Goal: Information Seeking & Learning: Learn about a topic

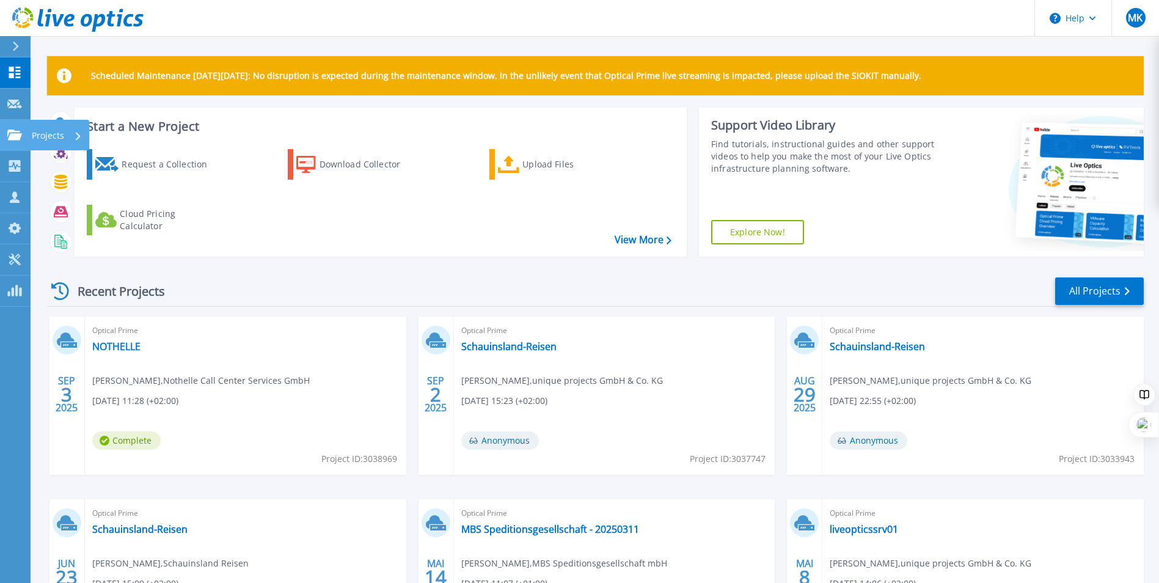
click at [42, 136] on p "Projects" at bounding box center [48, 136] width 32 height 32
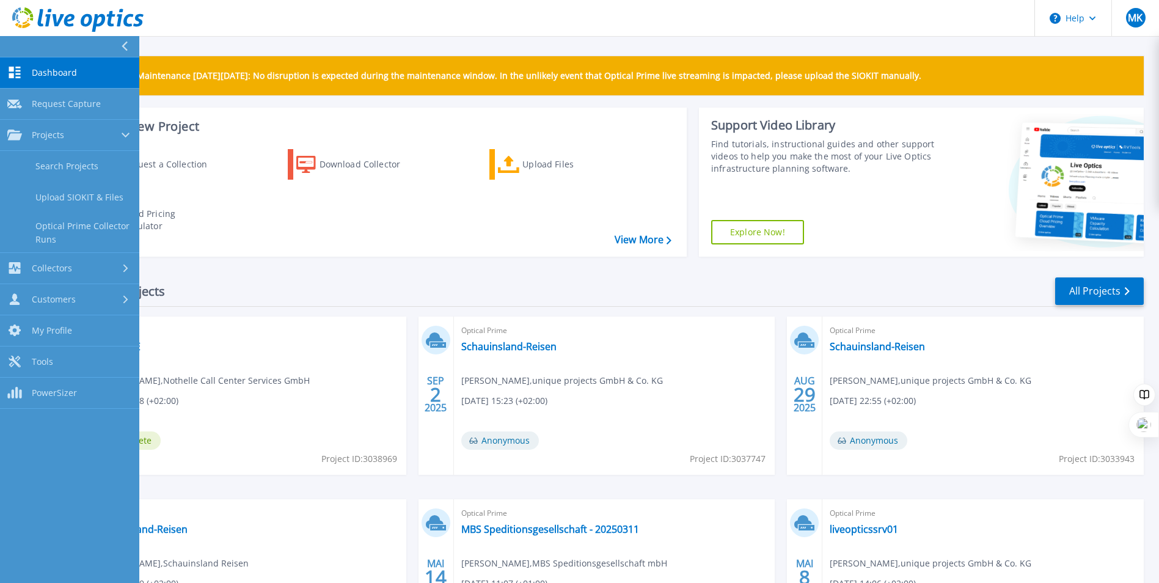
click at [265, 289] on div "Recent Projects All Projects" at bounding box center [595, 291] width 1097 height 31
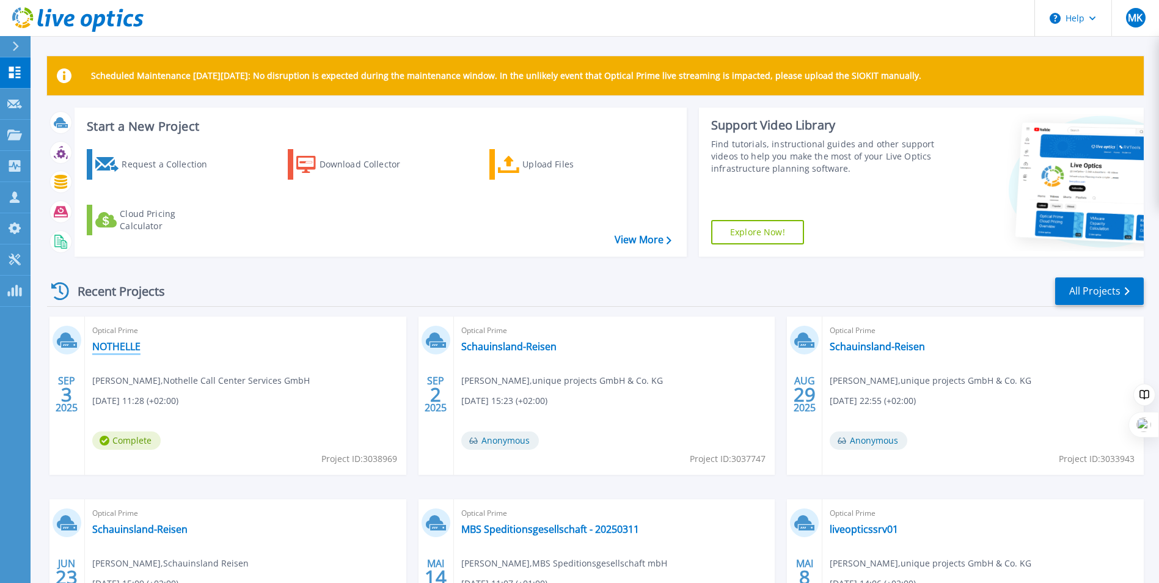
click at [121, 351] on link "NOTHELLE" at bounding box center [116, 346] width 48 height 12
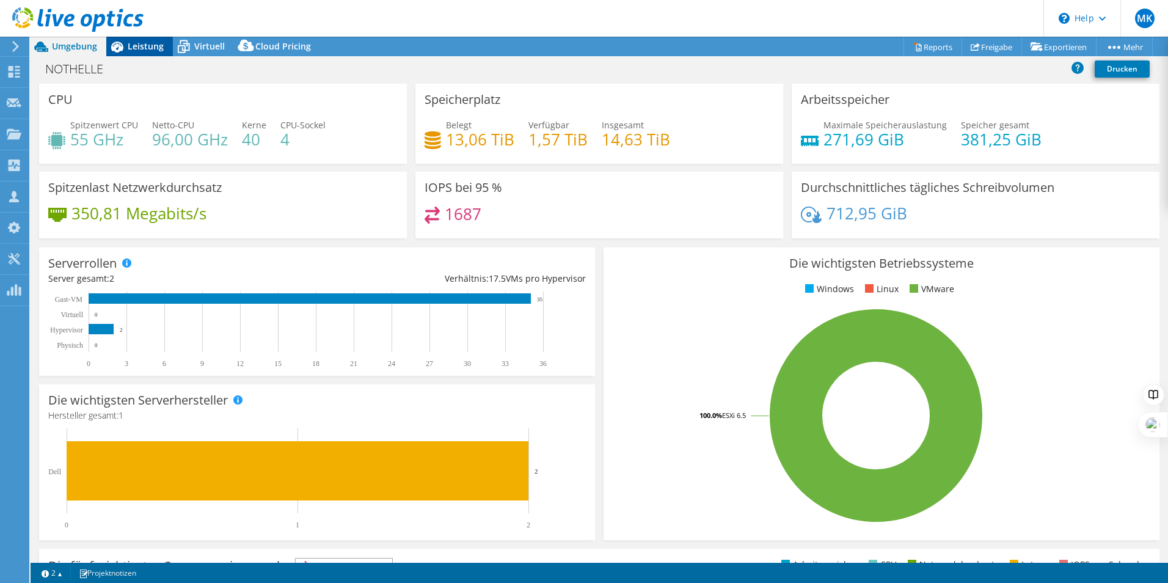
click at [148, 40] on span "Leistung" at bounding box center [146, 46] width 36 height 12
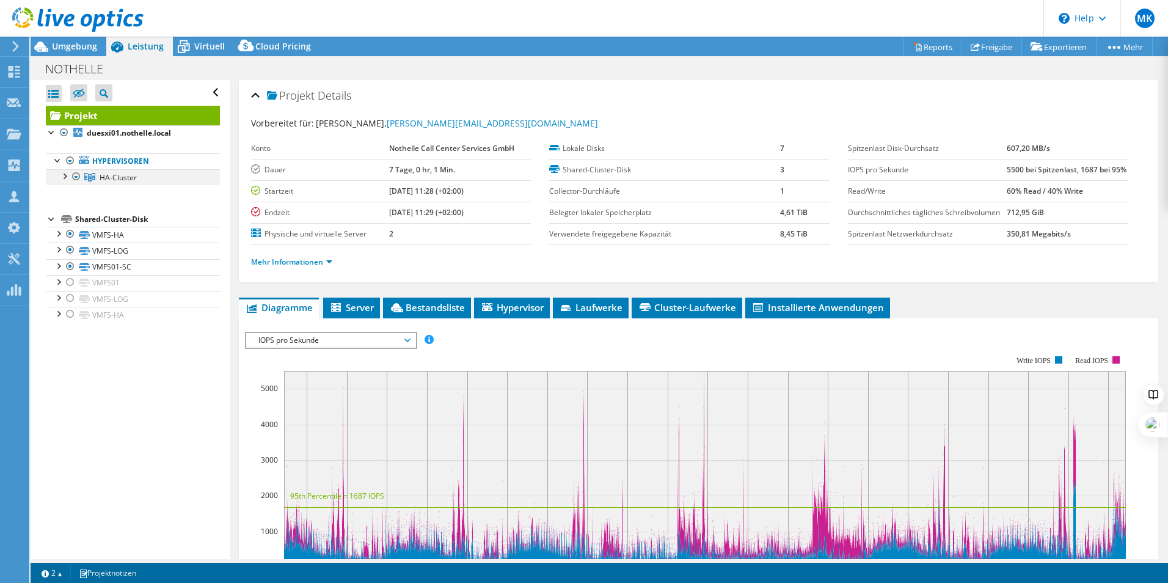
click at [63, 175] on div at bounding box center [64, 175] width 12 height 12
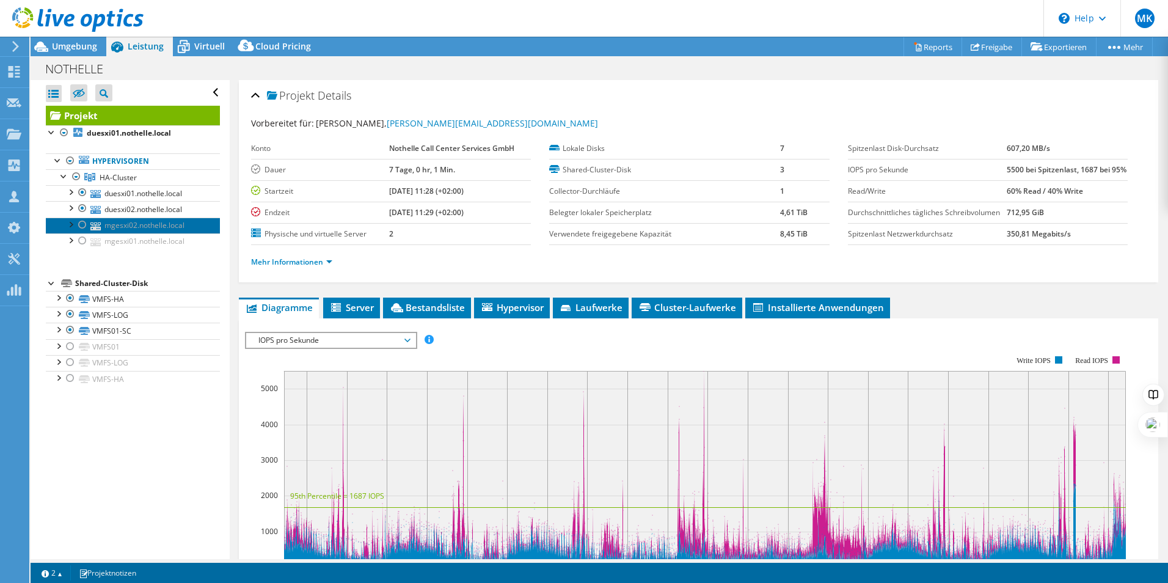
click at [120, 224] on link "mgesxi02.nothelle.local" at bounding box center [133, 226] width 174 height 16
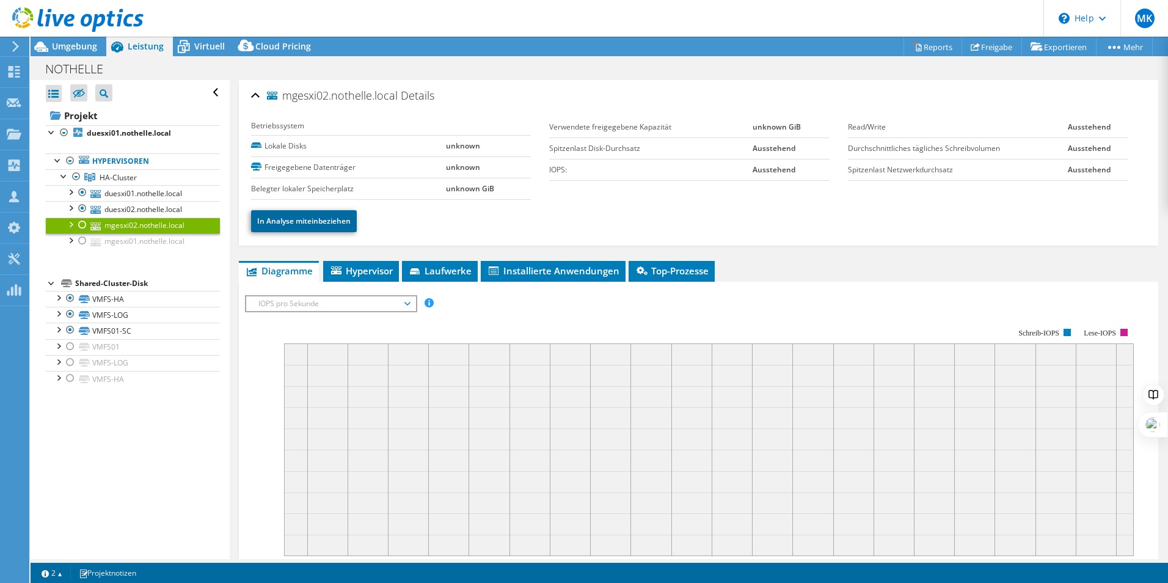
click at [287, 226] on link "In Analyse miteinbeziehen" at bounding box center [304, 221] width 106 height 22
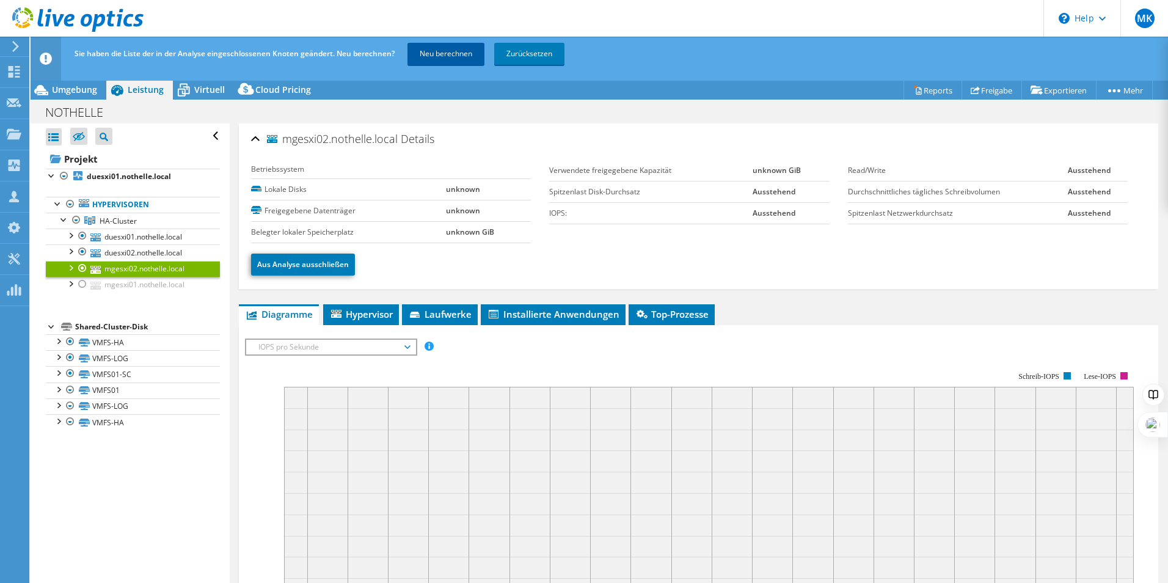
click at [453, 50] on link "Neu berechnen" at bounding box center [446, 54] width 77 height 22
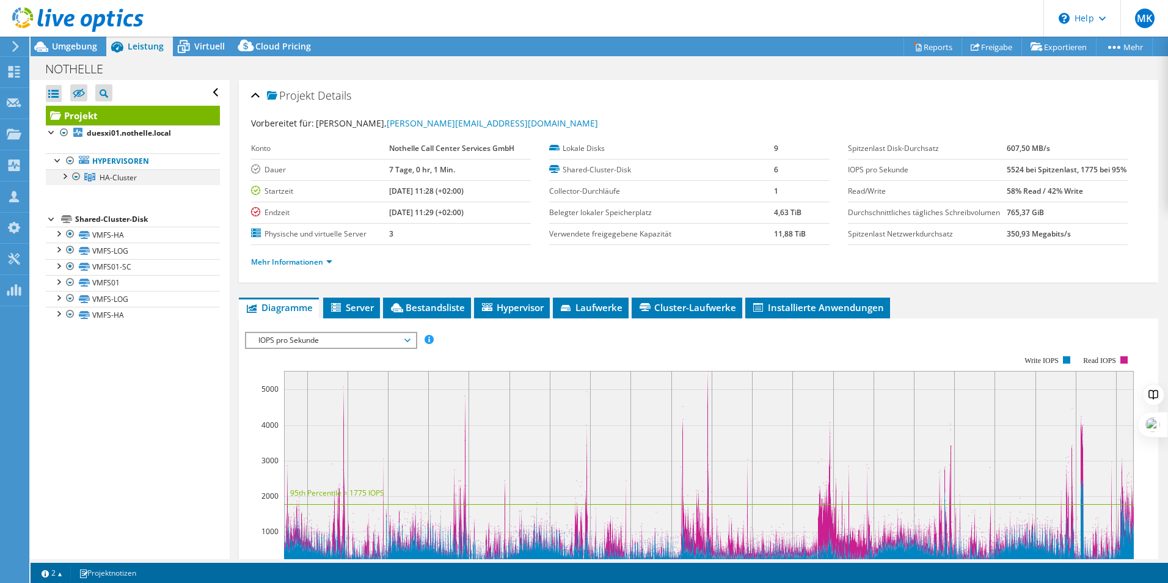
click at [65, 176] on div at bounding box center [64, 175] width 12 height 12
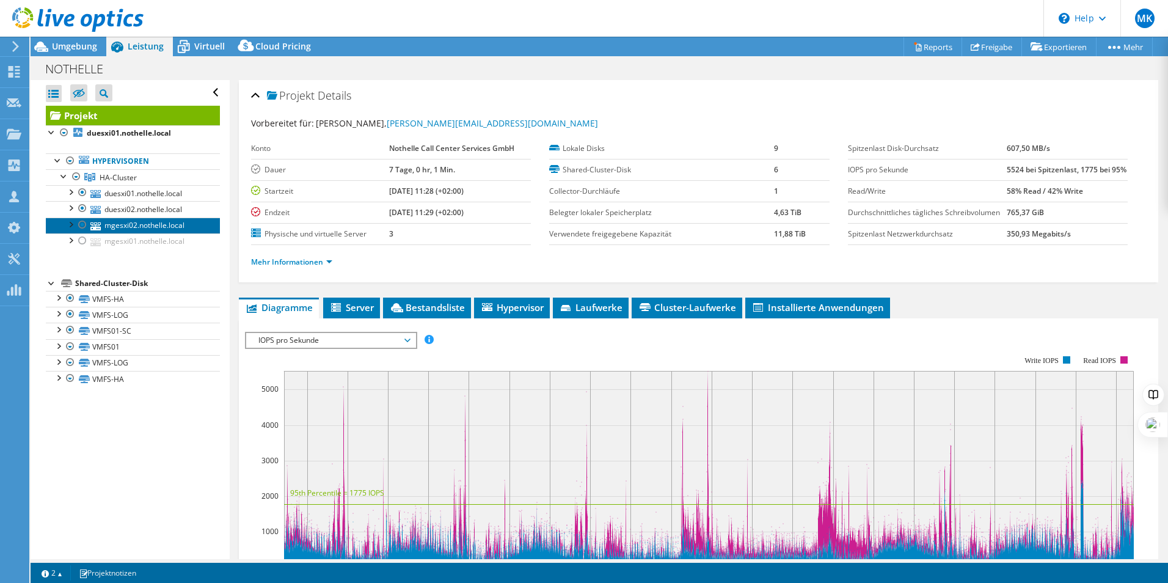
click at [136, 232] on link "mgesxi02.nothelle.local" at bounding box center [133, 226] width 174 height 16
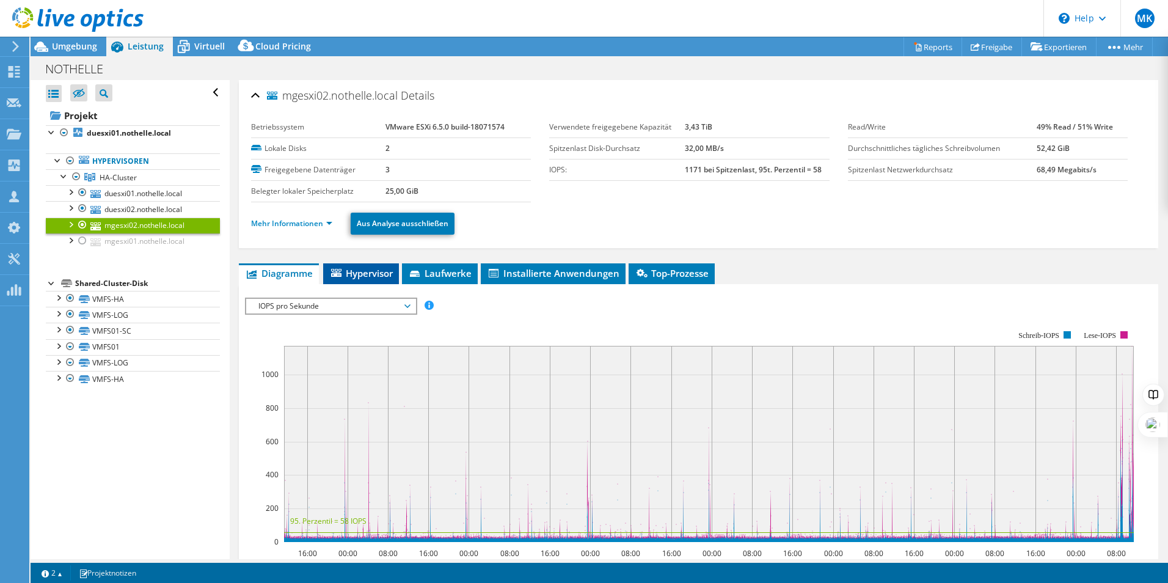
click at [370, 273] on span "Hypervisor" at bounding box center [361, 273] width 64 height 12
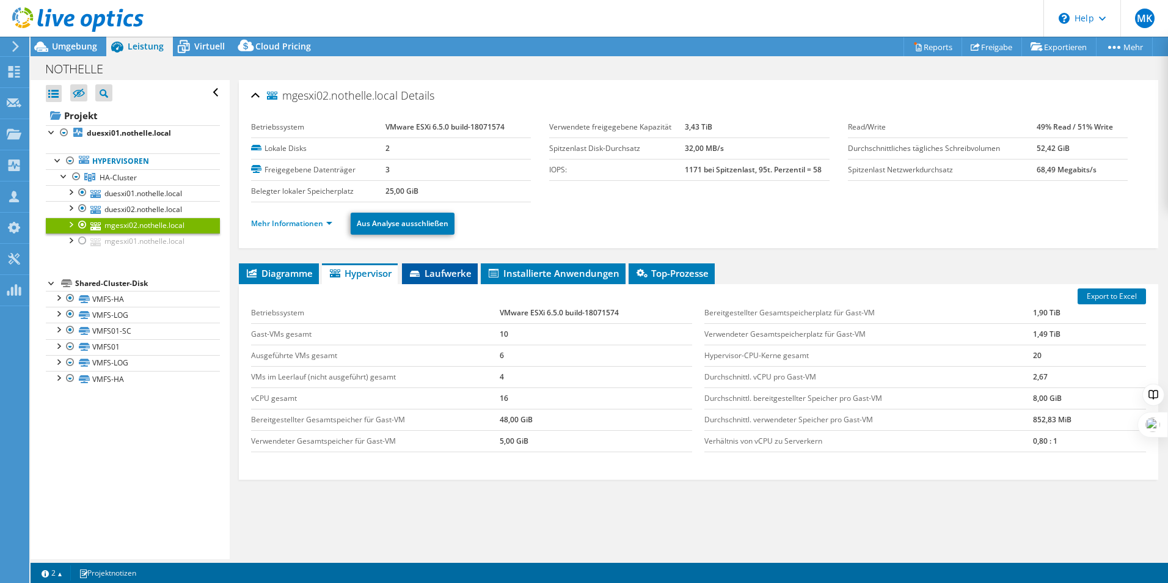
click at [447, 273] on span "Laufwerke" at bounding box center [440, 273] width 64 height 12
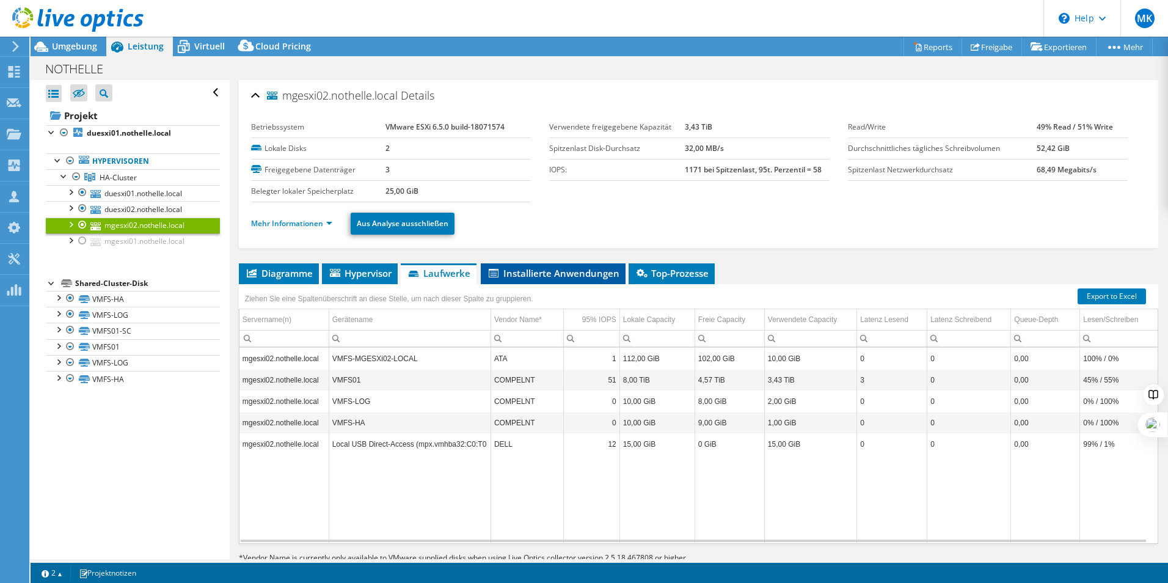
click at [542, 271] on span "Installierte Anwendungen" at bounding box center [553, 273] width 133 height 12
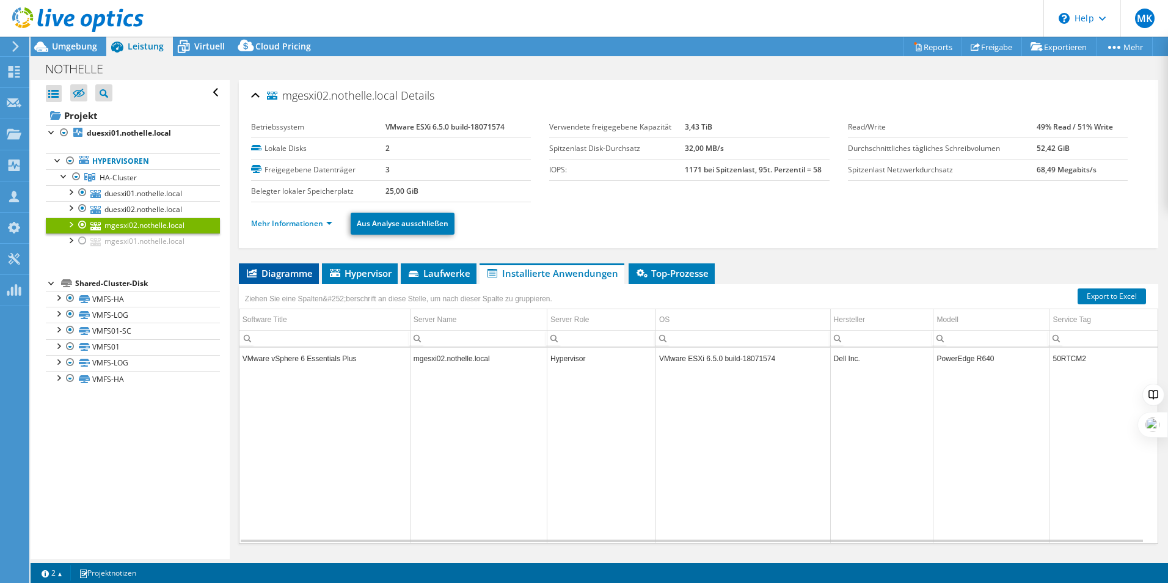
click at [307, 270] on span "Diagramme" at bounding box center [279, 273] width 68 height 12
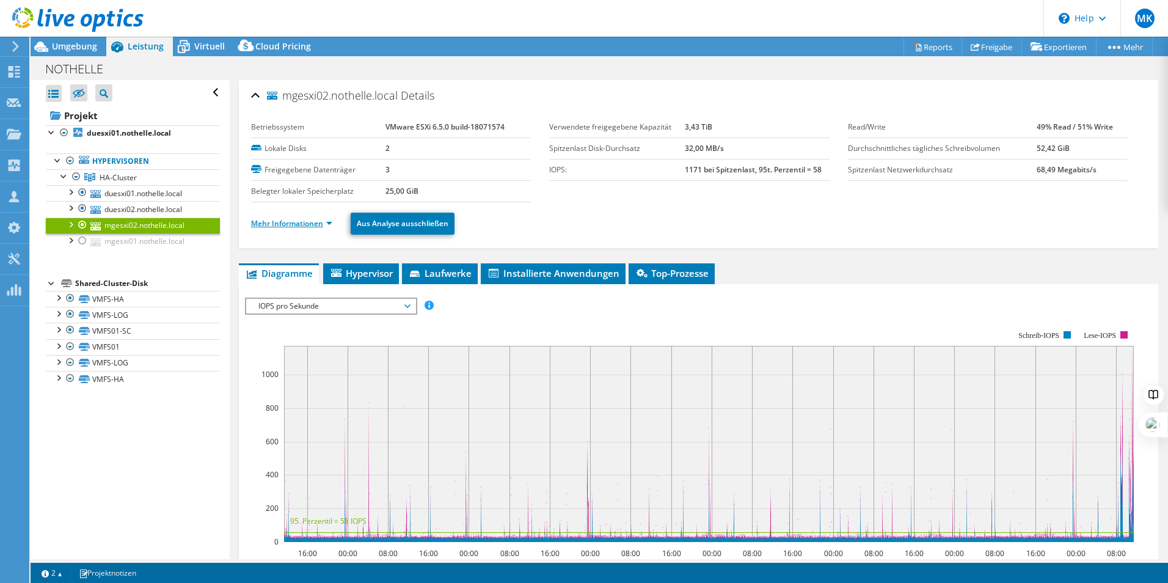
click at [297, 223] on link "Mehr Informationen" at bounding box center [291, 223] width 81 height 10
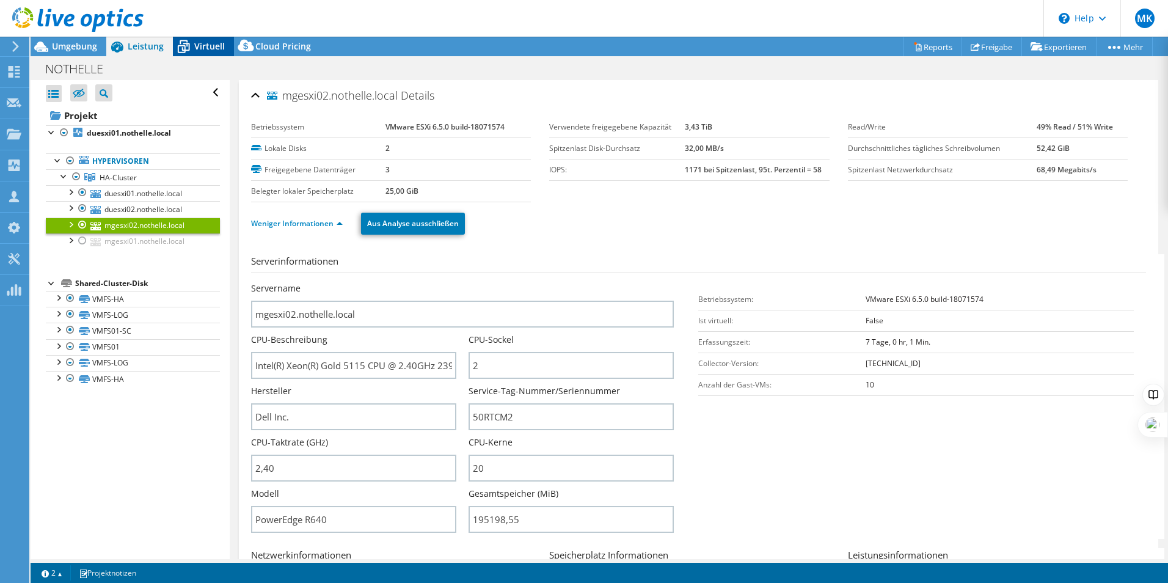
click at [194, 46] on span "Virtuell" at bounding box center [209, 46] width 31 height 12
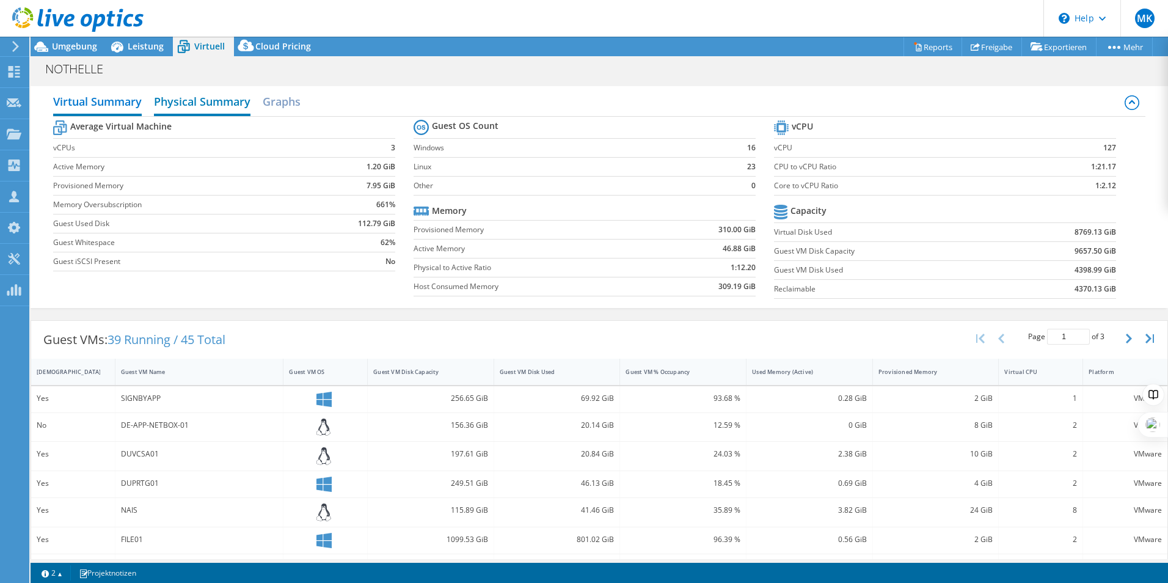
click at [215, 101] on h2 "Physical Summary" at bounding box center [202, 102] width 97 height 27
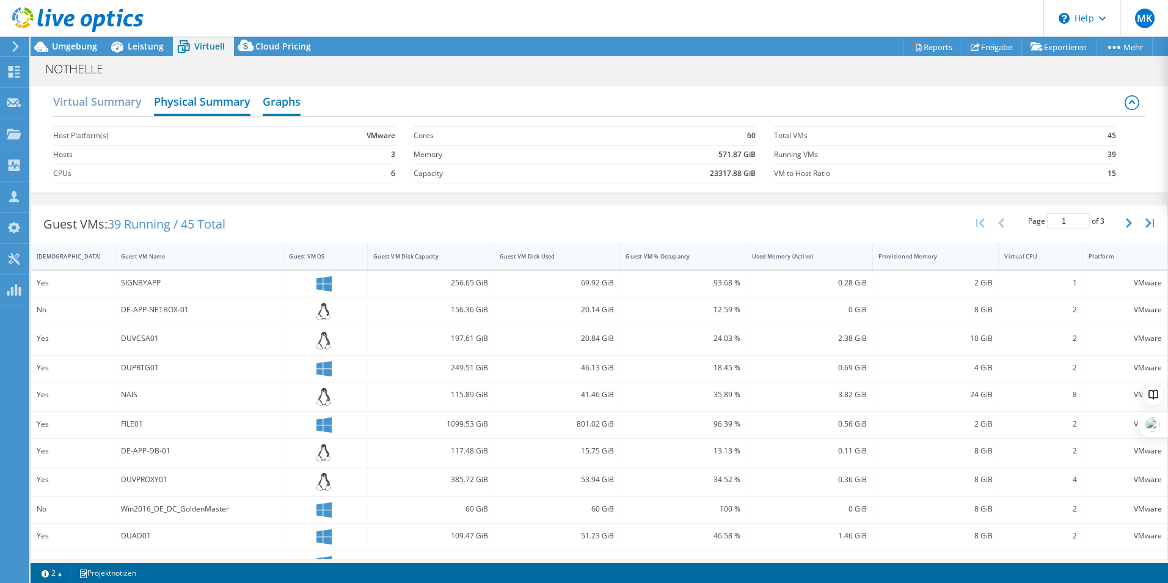
click at [282, 101] on h2 "Graphs" at bounding box center [282, 102] width 38 height 27
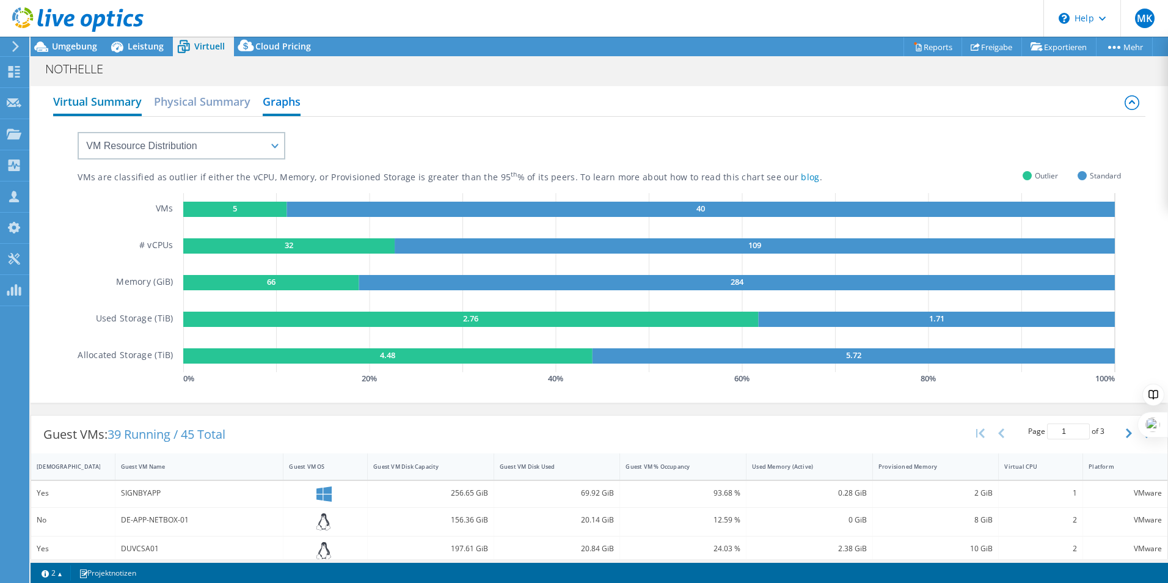
click at [60, 89] on h2 "Virtual Summary" at bounding box center [97, 102] width 89 height 27
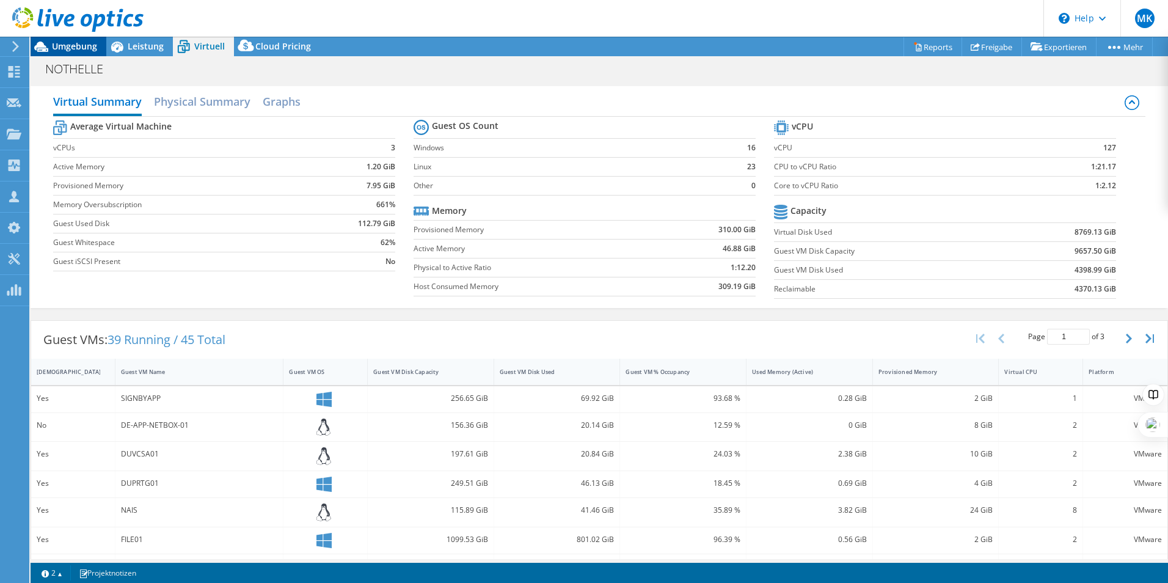
click at [64, 49] on span "Umgebung" at bounding box center [74, 46] width 45 height 12
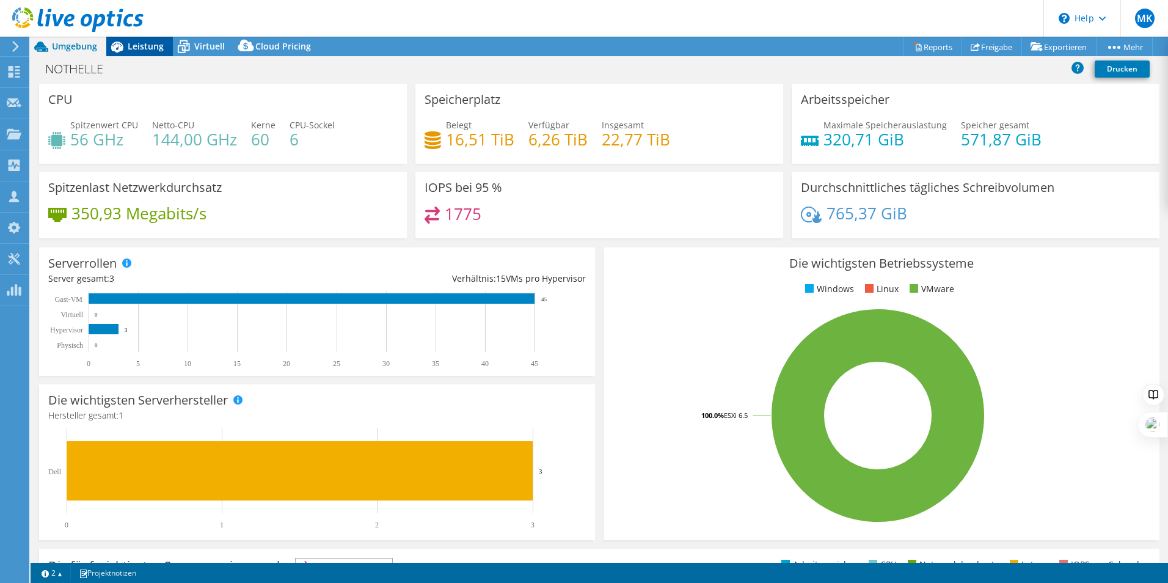
click at [150, 47] on span "Leistung" at bounding box center [146, 46] width 36 height 12
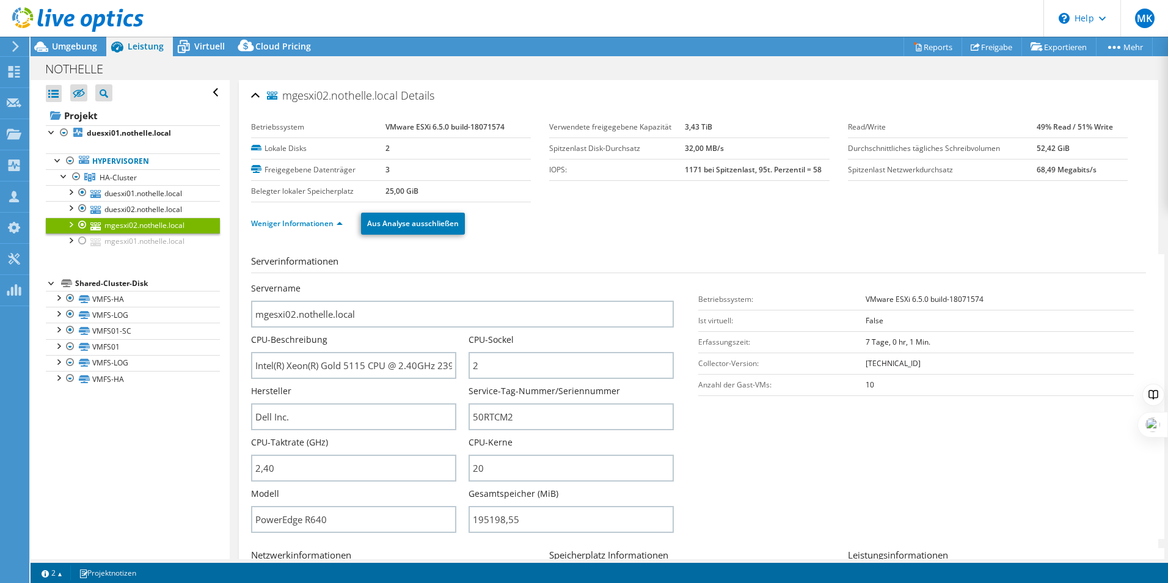
click at [84, 226] on div at bounding box center [82, 225] width 12 height 15
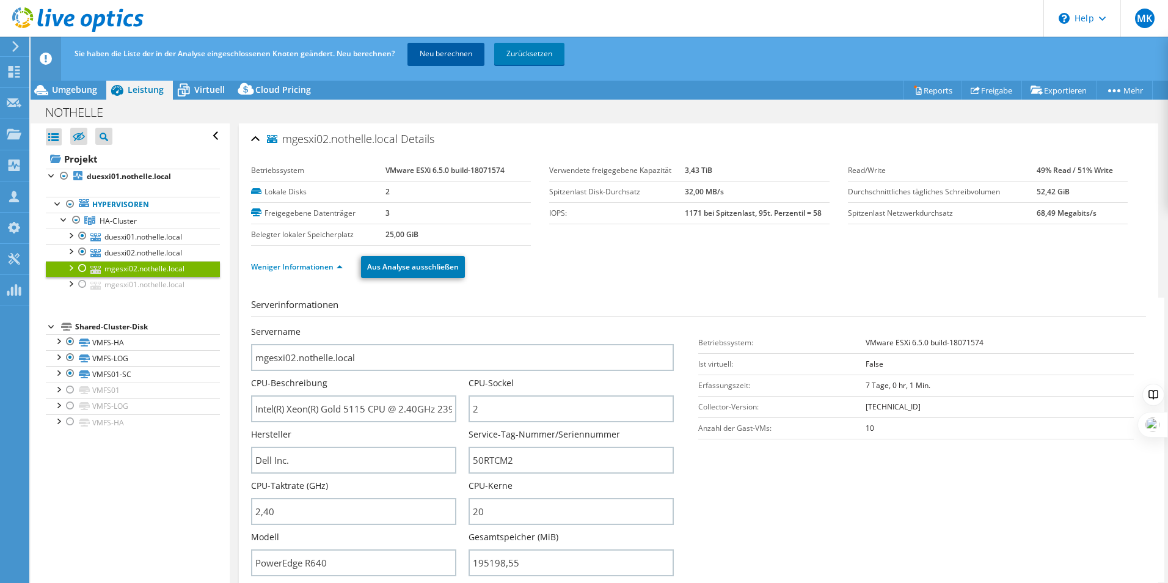
click at [458, 58] on link "Neu berechnen" at bounding box center [446, 54] width 77 height 22
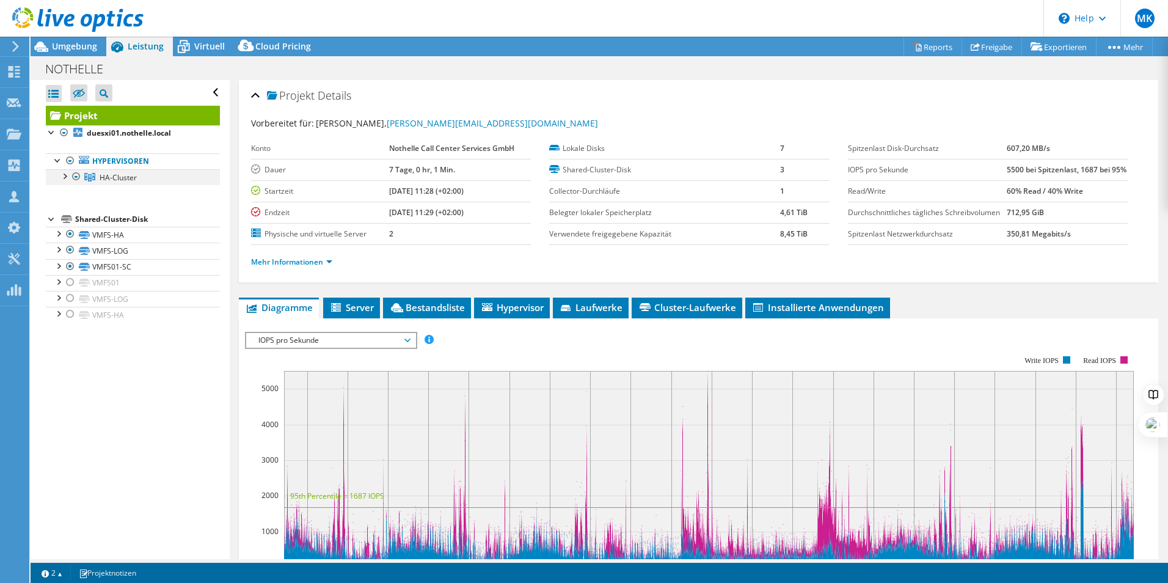
click at [61, 178] on div at bounding box center [64, 175] width 12 height 12
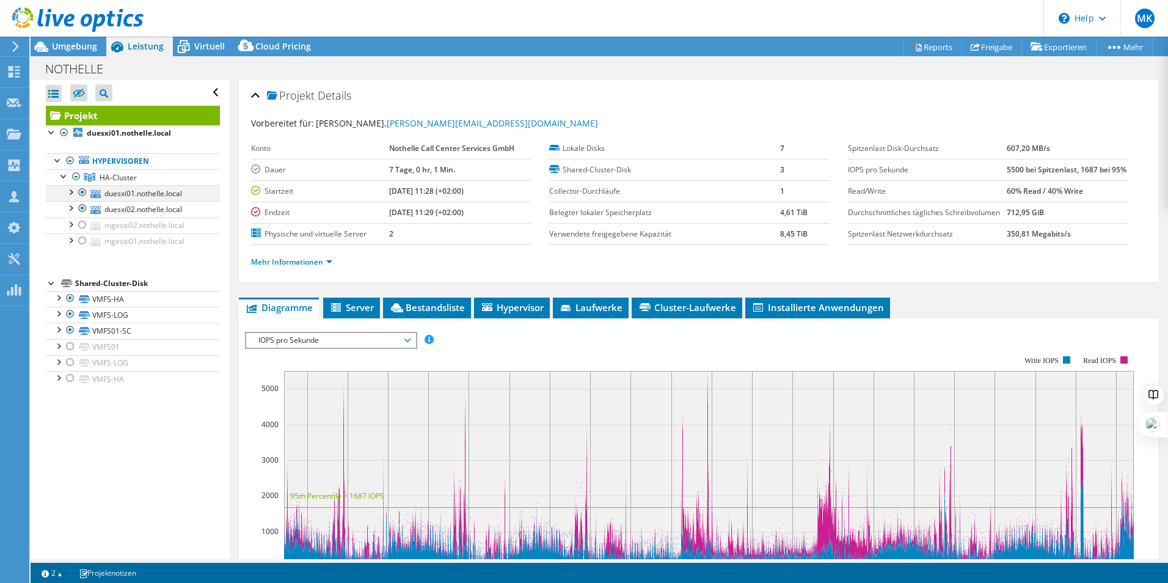
click at [75, 196] on div at bounding box center [70, 191] width 12 height 12
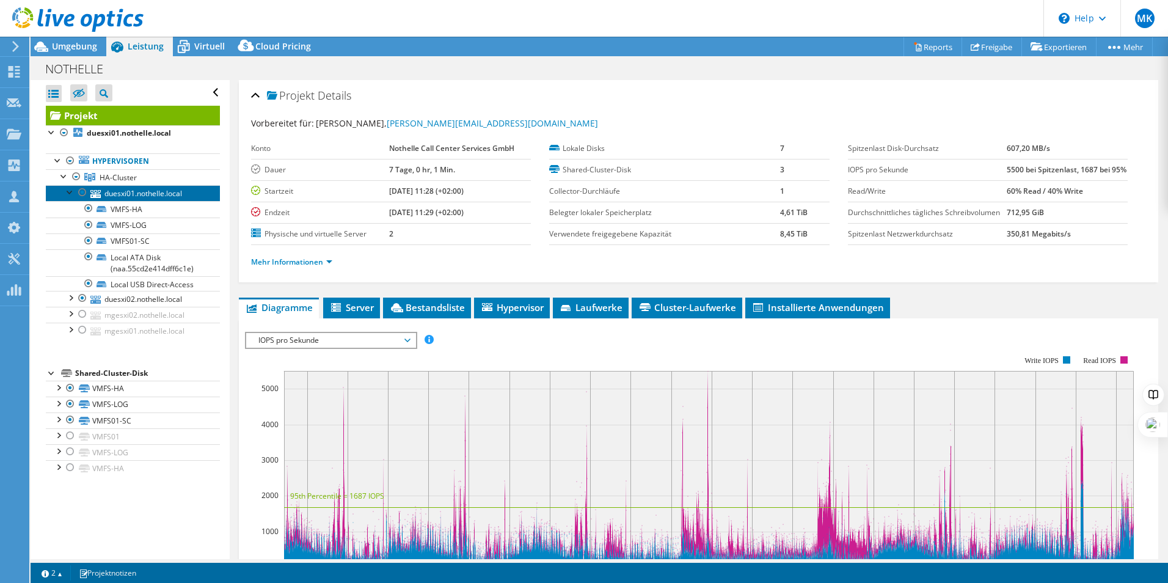
click at [120, 197] on link "duesxi01.nothelle.local" at bounding box center [133, 193] width 174 height 16
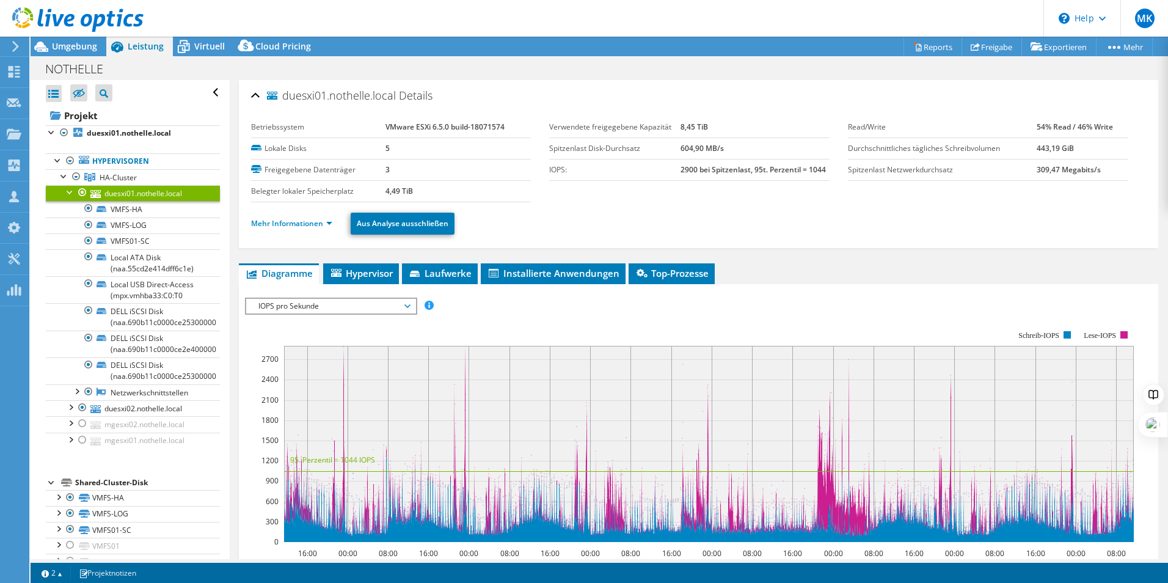
click at [68, 193] on div at bounding box center [70, 191] width 12 height 12
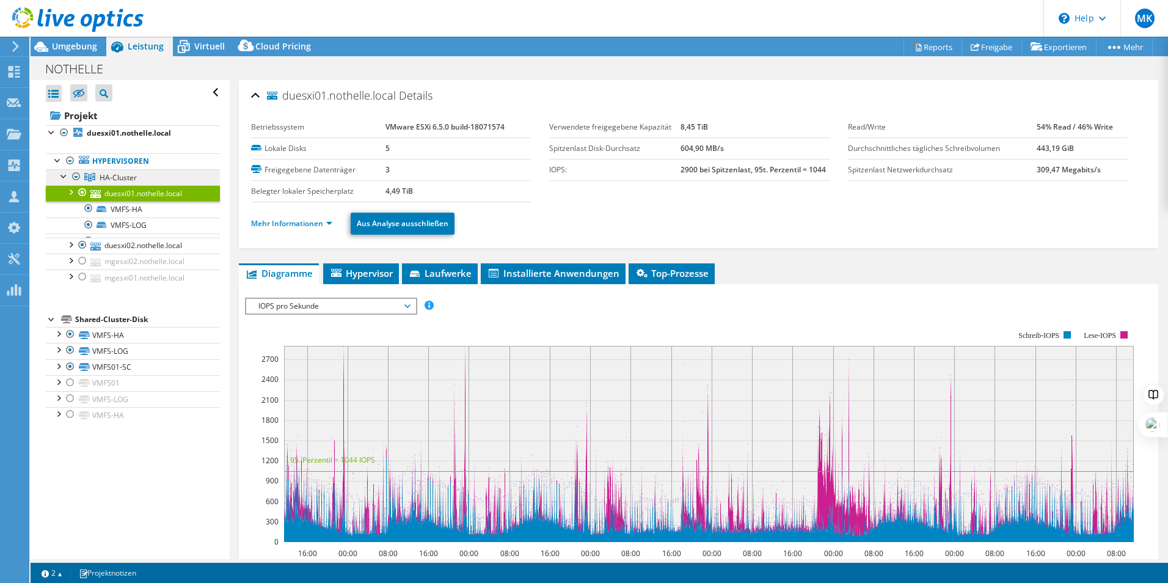
click at [143, 176] on link "HA-Cluster" at bounding box center [133, 177] width 174 height 16
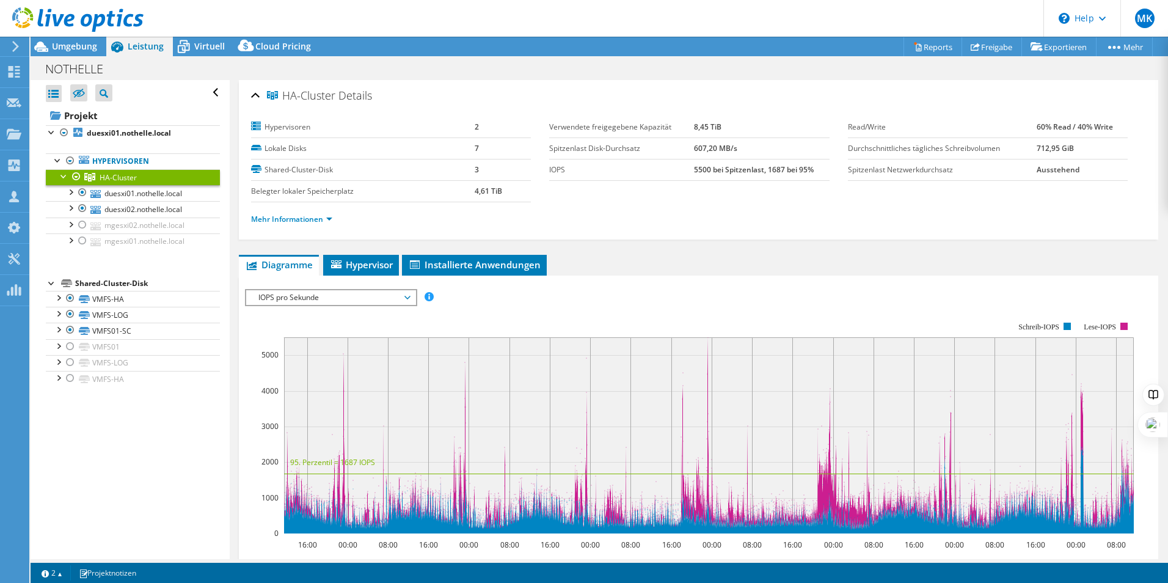
click at [288, 225] on li "Mehr Informationen" at bounding box center [295, 219] width 89 height 13
click at [289, 221] on link "Mehr Informationen" at bounding box center [291, 219] width 81 height 10
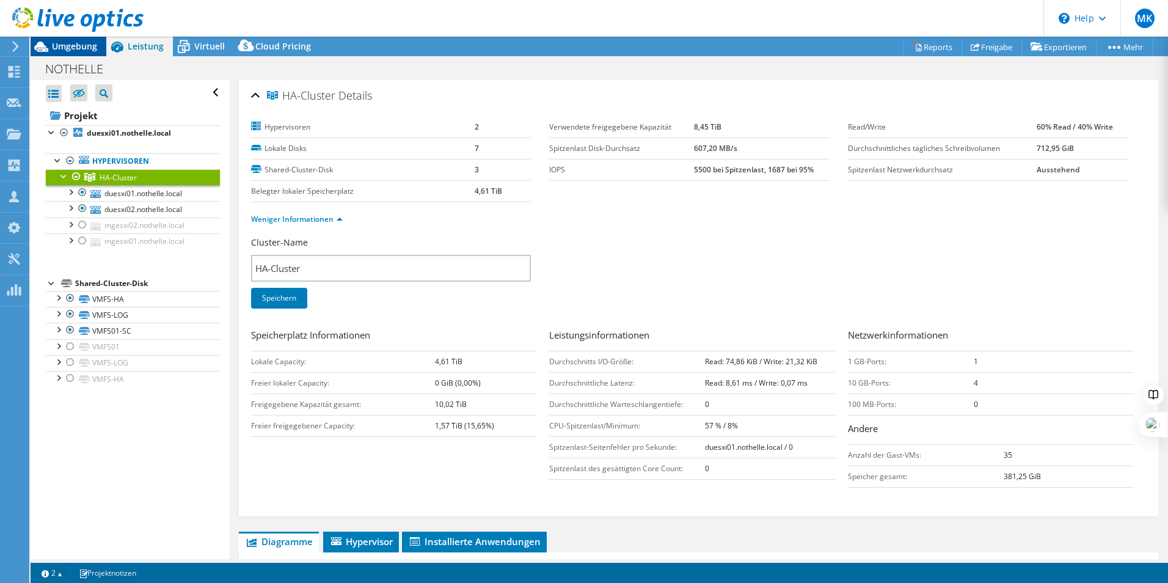
click at [84, 46] on span "Umgebung" at bounding box center [74, 46] width 45 height 12
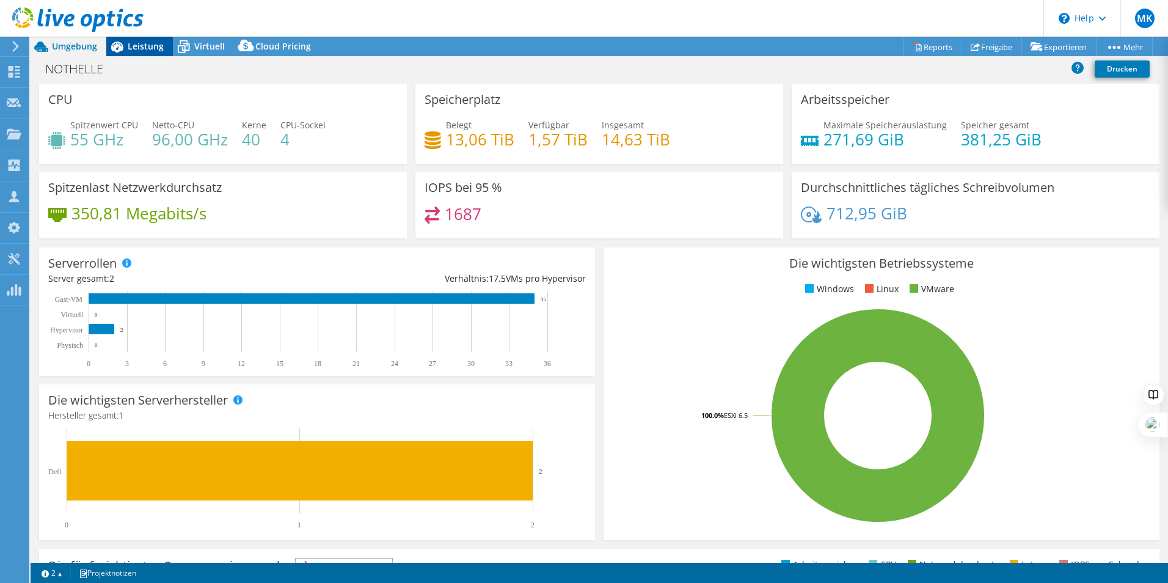
click at [132, 48] on span "Leistung" at bounding box center [146, 46] width 36 height 12
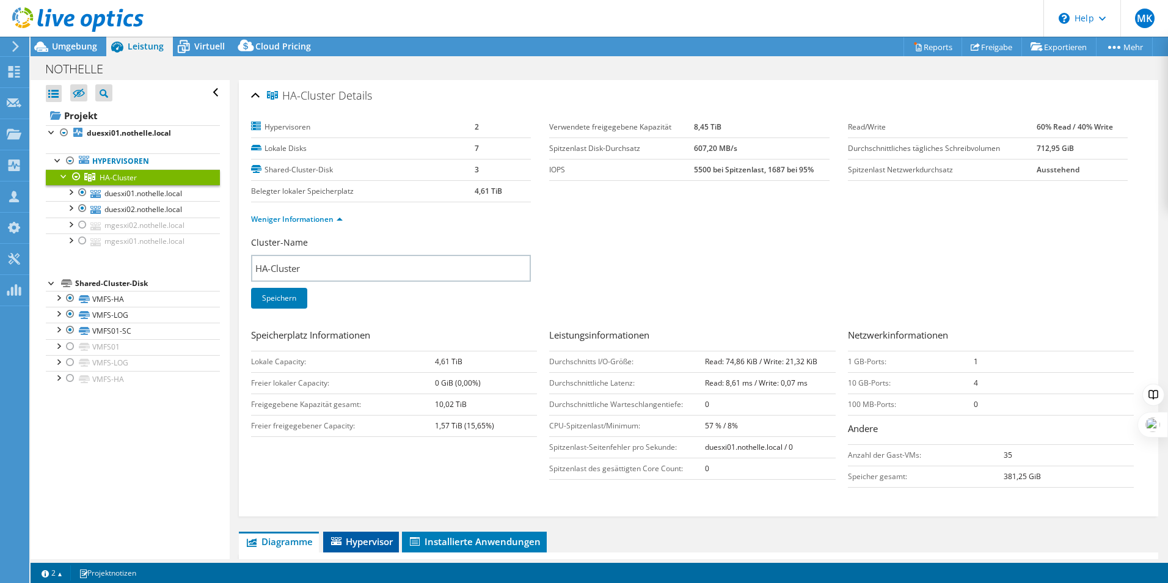
click at [388, 539] on span "Hypervisor" at bounding box center [361, 541] width 64 height 12
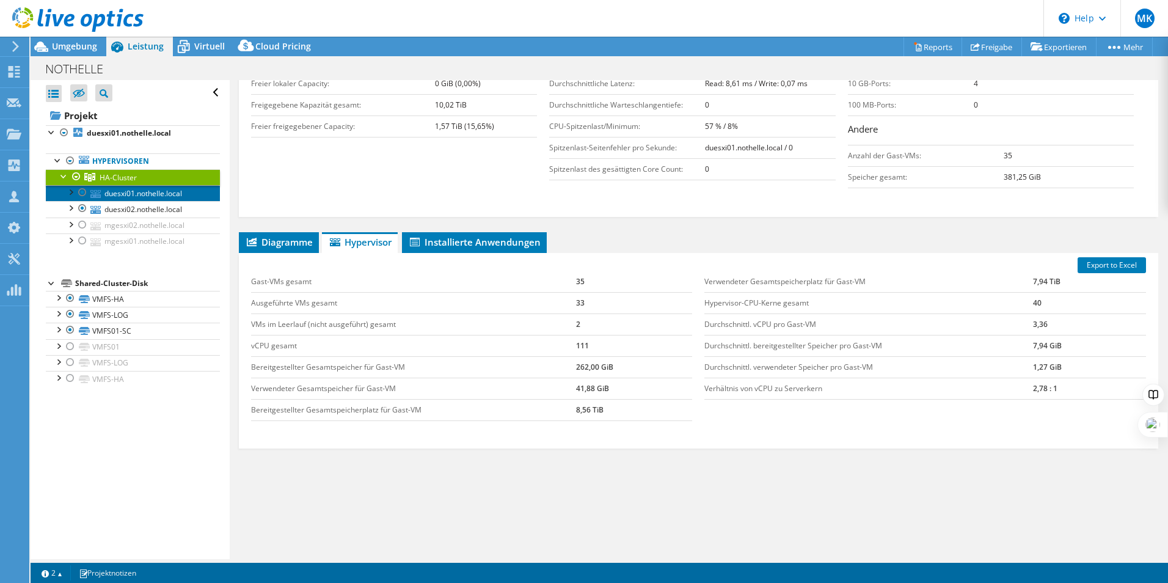
click at [160, 188] on link "duesxi01.nothelle.local" at bounding box center [133, 193] width 174 height 16
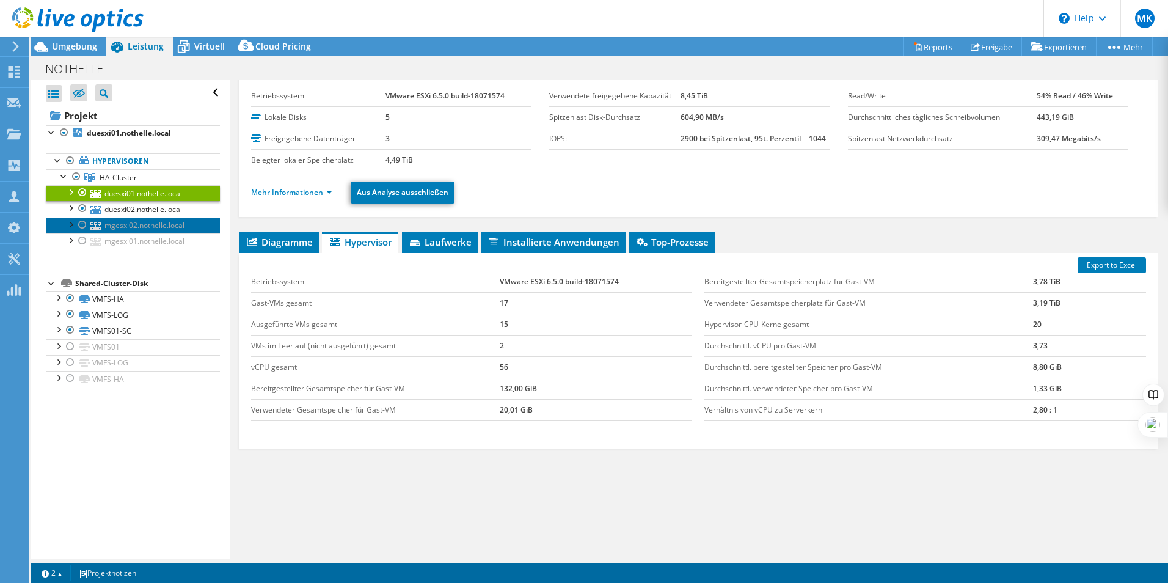
click at [137, 218] on link "mgesxi02.nothelle.local" at bounding box center [133, 226] width 174 height 16
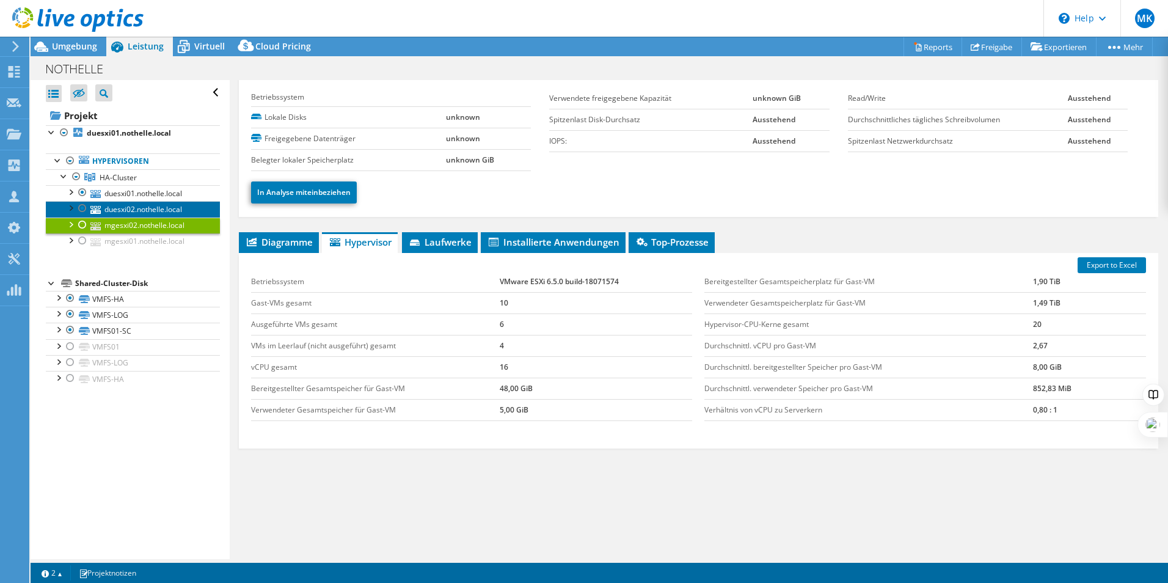
click at [140, 205] on link "duesxi02.nothelle.local" at bounding box center [133, 209] width 174 height 16
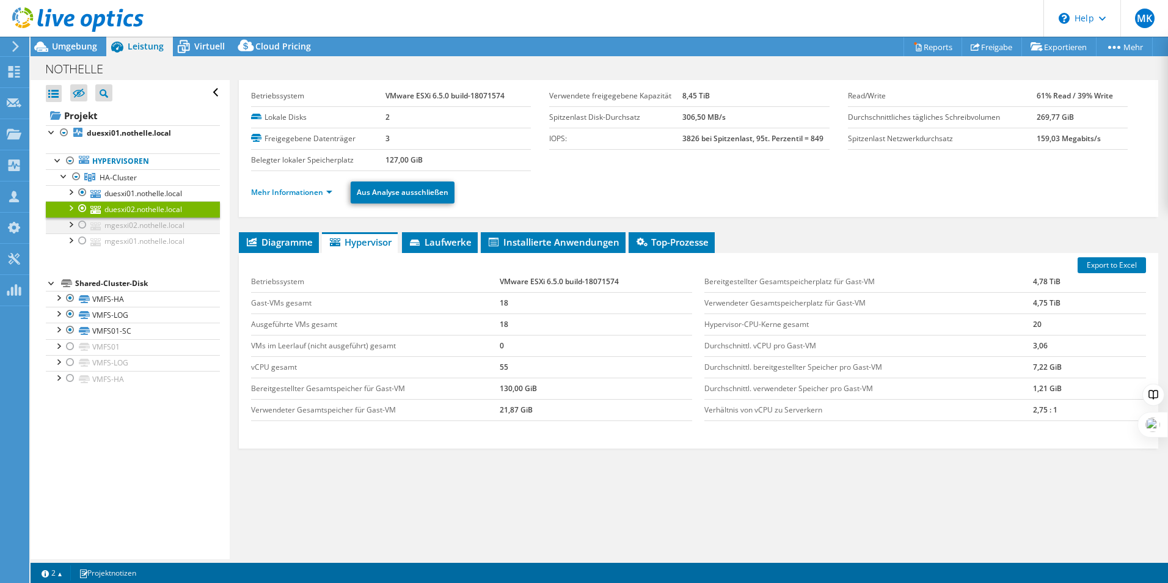
click at [79, 222] on div at bounding box center [82, 225] width 12 height 15
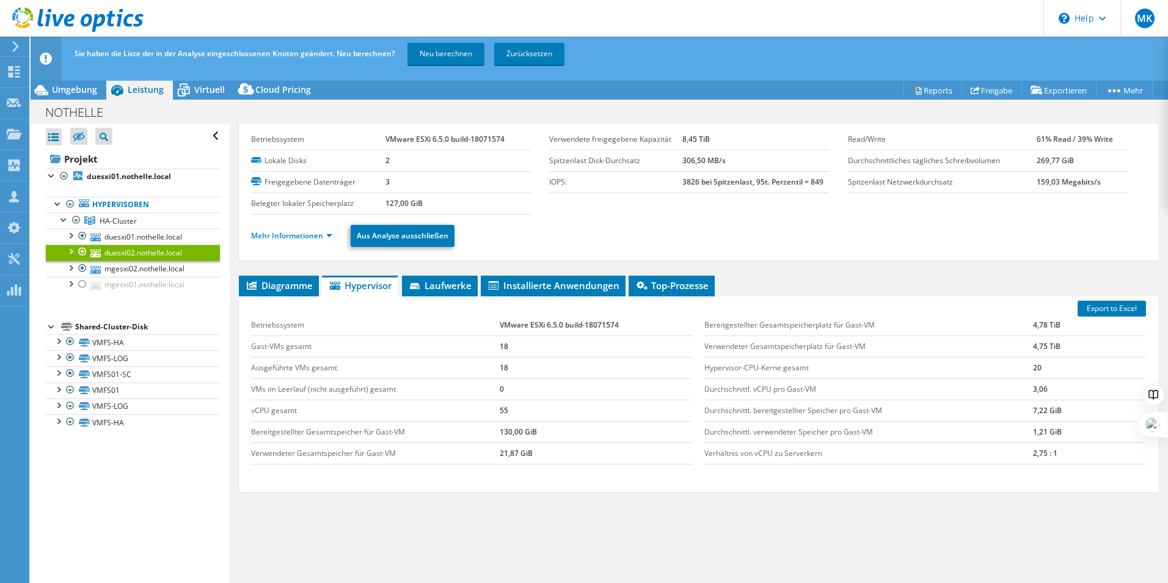
click at [78, 244] on div at bounding box center [82, 251] width 12 height 15
click at [79, 282] on div at bounding box center [82, 284] width 12 height 15
click at [85, 249] on div at bounding box center [82, 251] width 12 height 15
click at [461, 53] on link "Neu berechnen" at bounding box center [446, 54] width 77 height 22
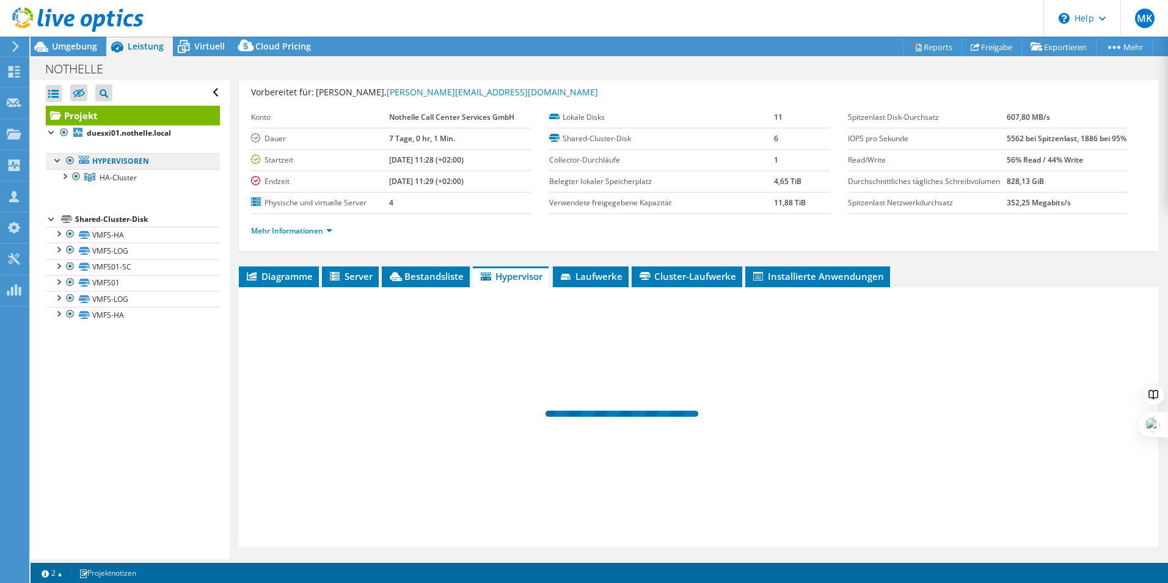
click at [145, 165] on link "Hypervisoren" at bounding box center [133, 161] width 174 height 16
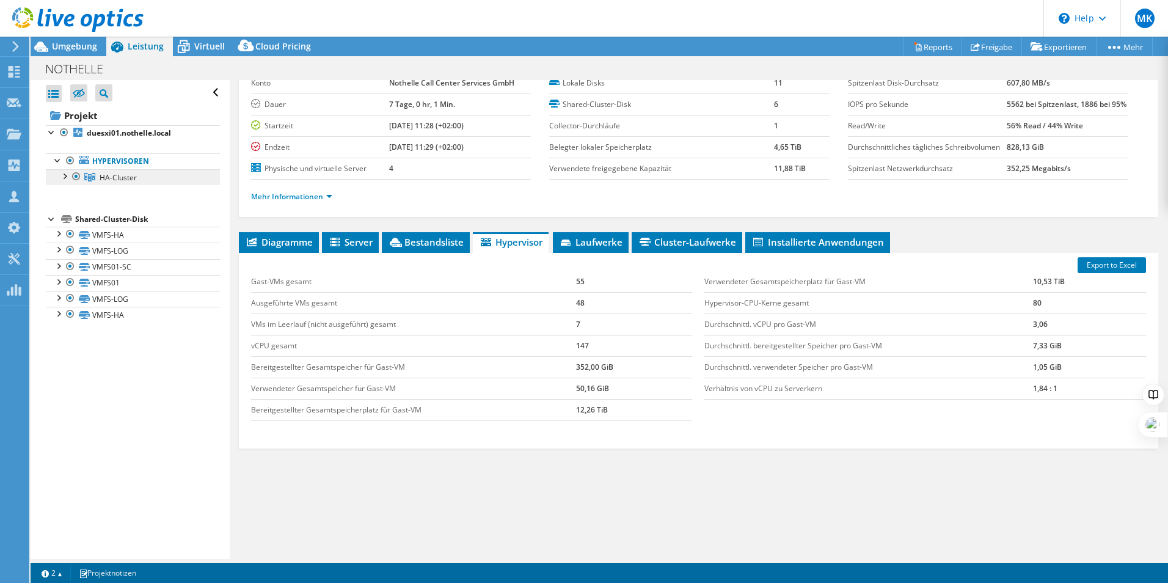
click at [129, 173] on span "HA-Cluster" at bounding box center [118, 177] width 37 height 10
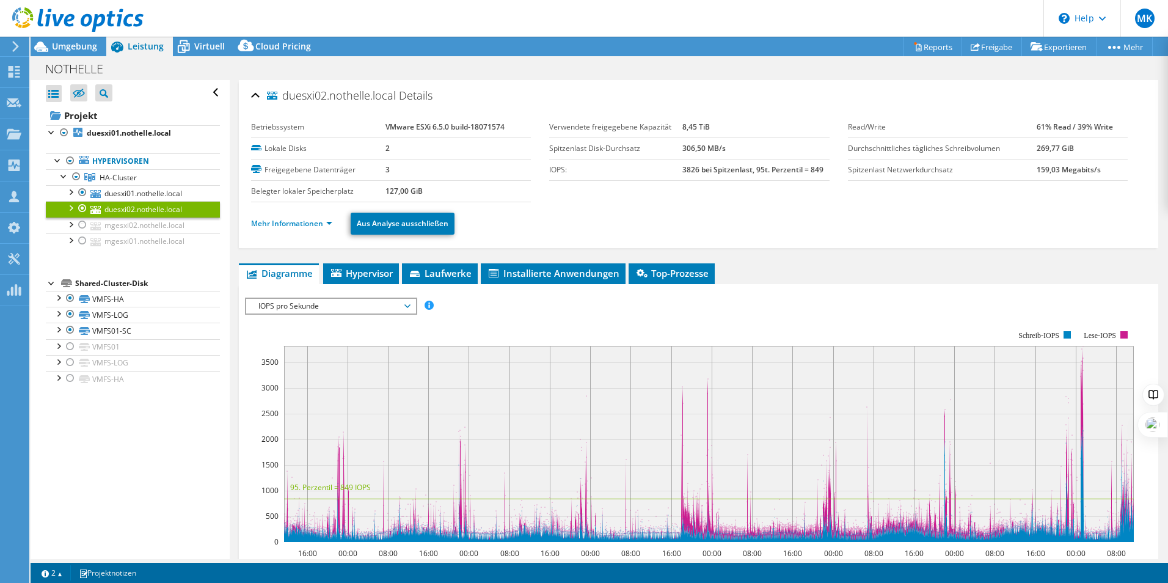
select select "USD"
click at [365, 275] on span "Hypervisor" at bounding box center [361, 273] width 64 height 12
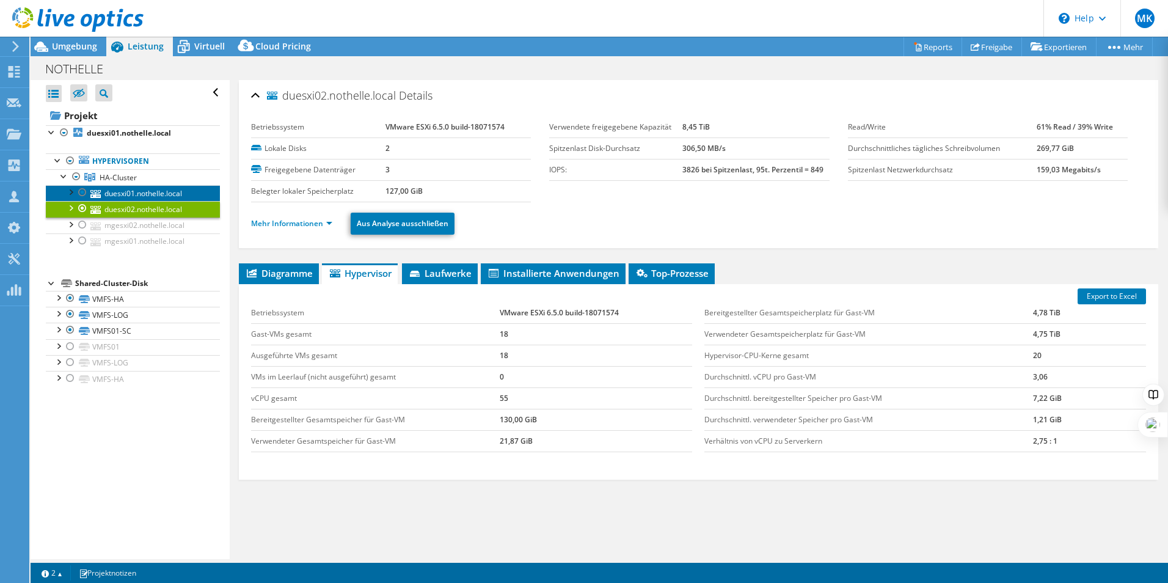
click at [156, 191] on link "duesxi01.nothelle.local" at bounding box center [133, 193] width 174 height 16
click at [68, 191] on div at bounding box center [70, 191] width 12 height 12
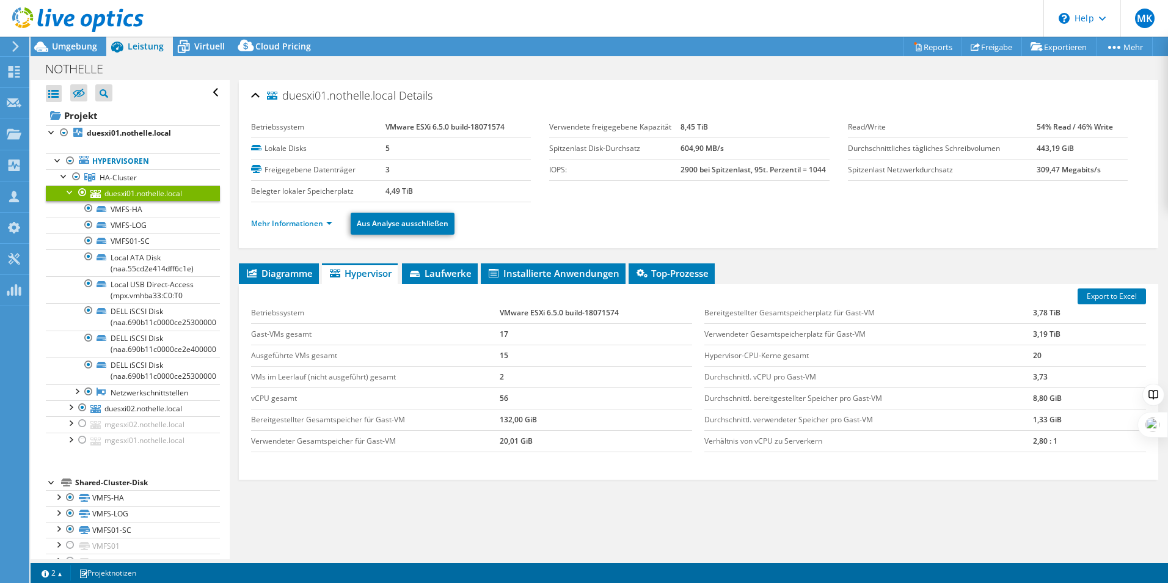
click at [72, 191] on div at bounding box center [70, 191] width 12 height 12
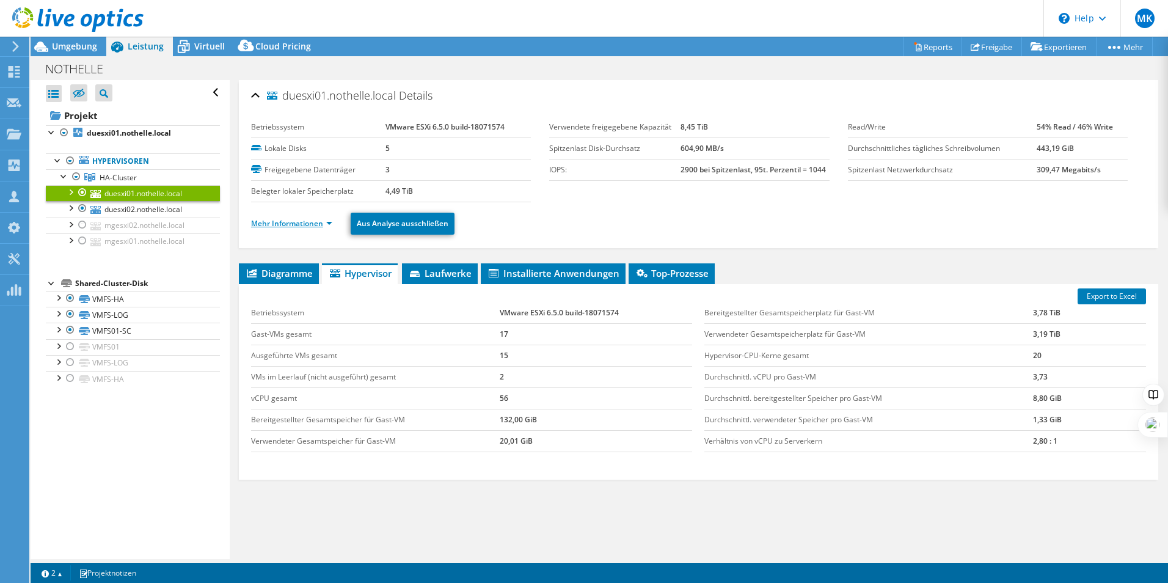
click at [301, 223] on link "Mehr Informationen" at bounding box center [291, 223] width 81 height 10
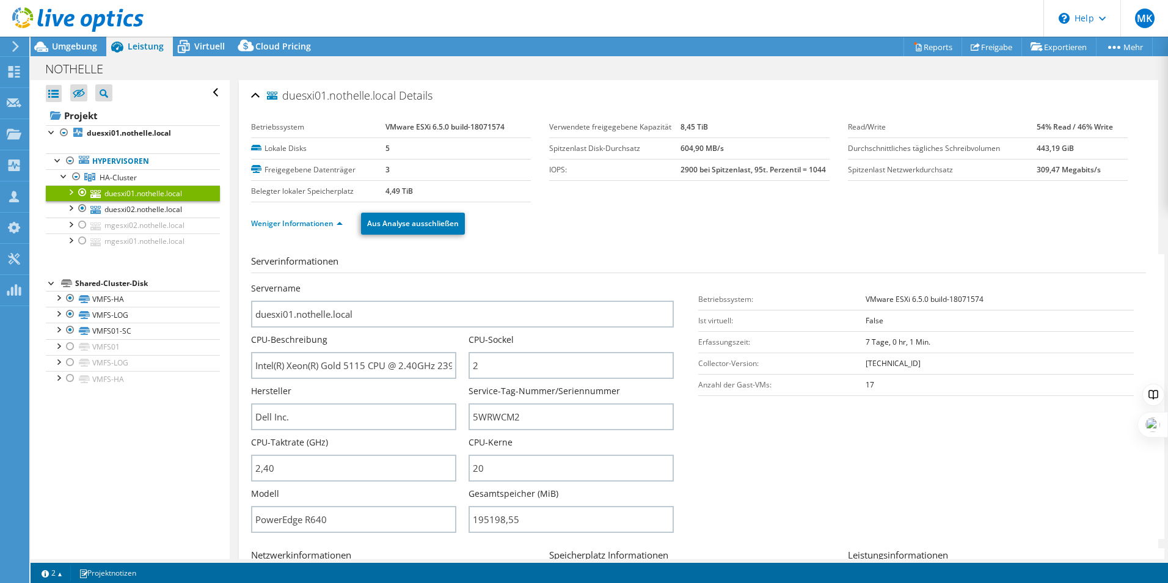
click at [85, 37] on div at bounding box center [72, 20] width 144 height 41
click at [83, 43] on span "Umgebung" at bounding box center [74, 46] width 45 height 12
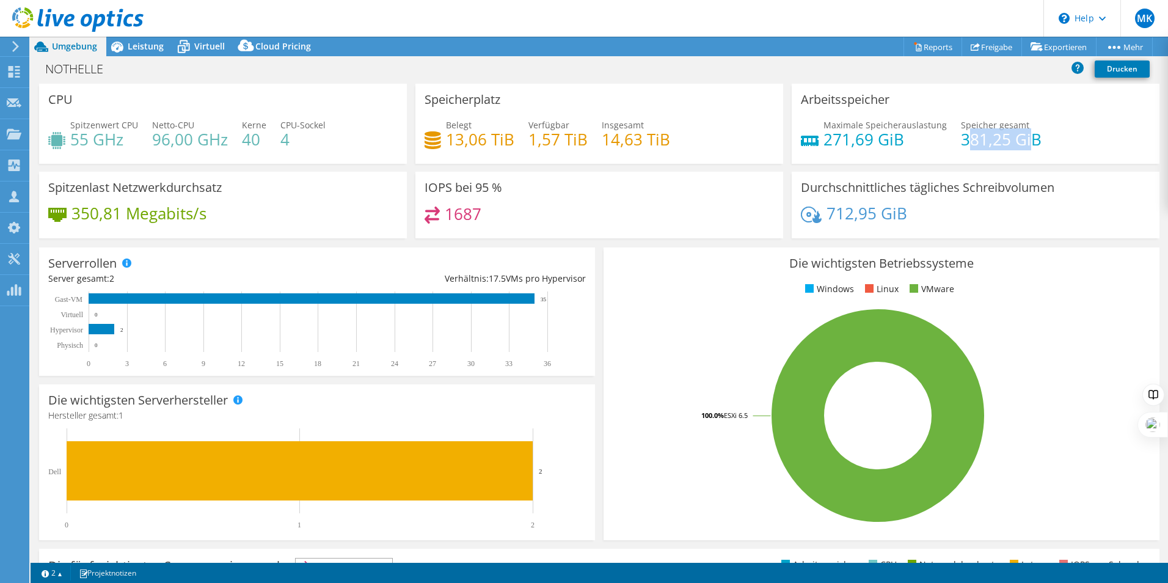
drag, startPoint x: 956, startPoint y: 136, endPoint x: 1019, endPoint y: 136, distance: 62.9
click at [1019, 136] on h4 "381,25 GiB" at bounding box center [1001, 139] width 81 height 13
drag, startPoint x: 1019, startPoint y: 136, endPoint x: 1028, endPoint y: 136, distance: 9.2
click at [1028, 136] on h4 "381,25 GiB" at bounding box center [1001, 139] width 81 height 13
click at [139, 48] on span "Leistung" at bounding box center [146, 46] width 36 height 12
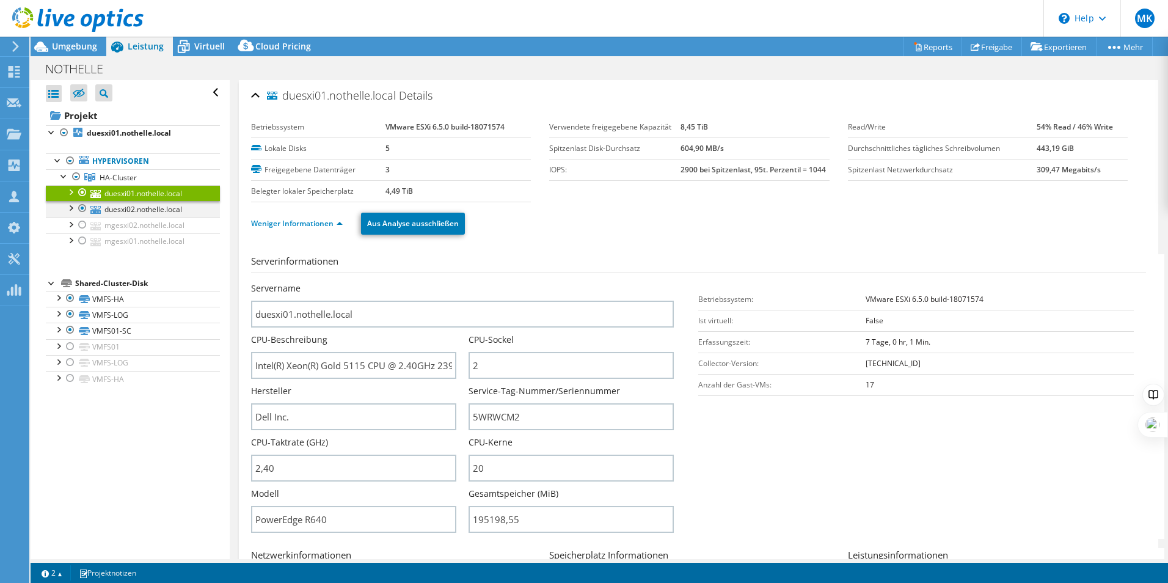
click at [84, 207] on div at bounding box center [82, 208] width 12 height 15
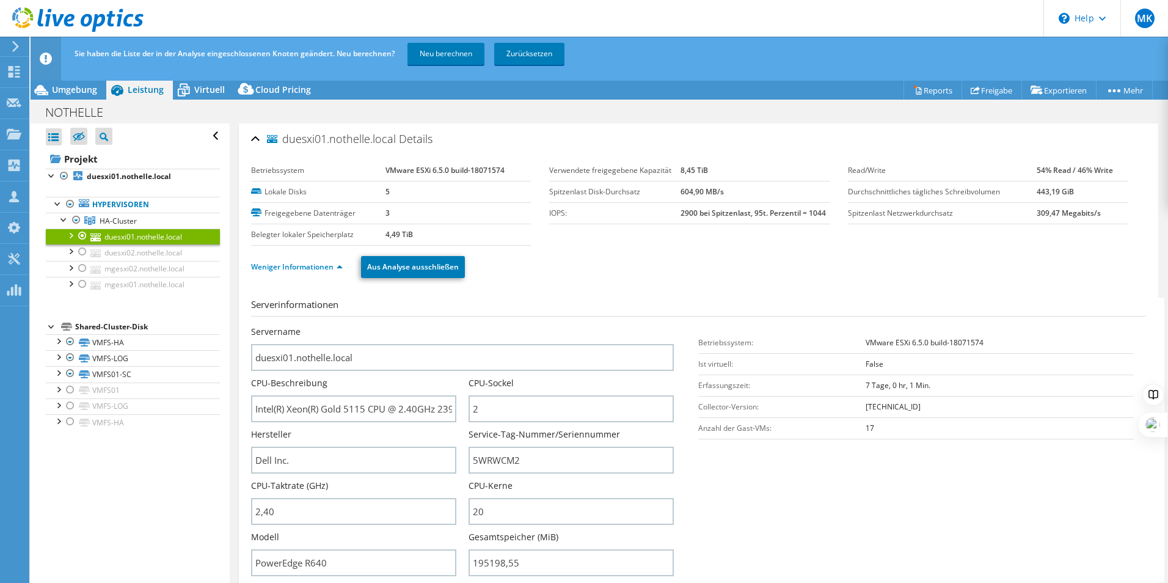
click at [81, 190] on ul "Hypervisoren HA-Cluster duesxi01.nothelle.local" at bounding box center [133, 245] width 174 height 120
click at [81, 228] on link "HA-Cluster" at bounding box center [133, 221] width 174 height 16
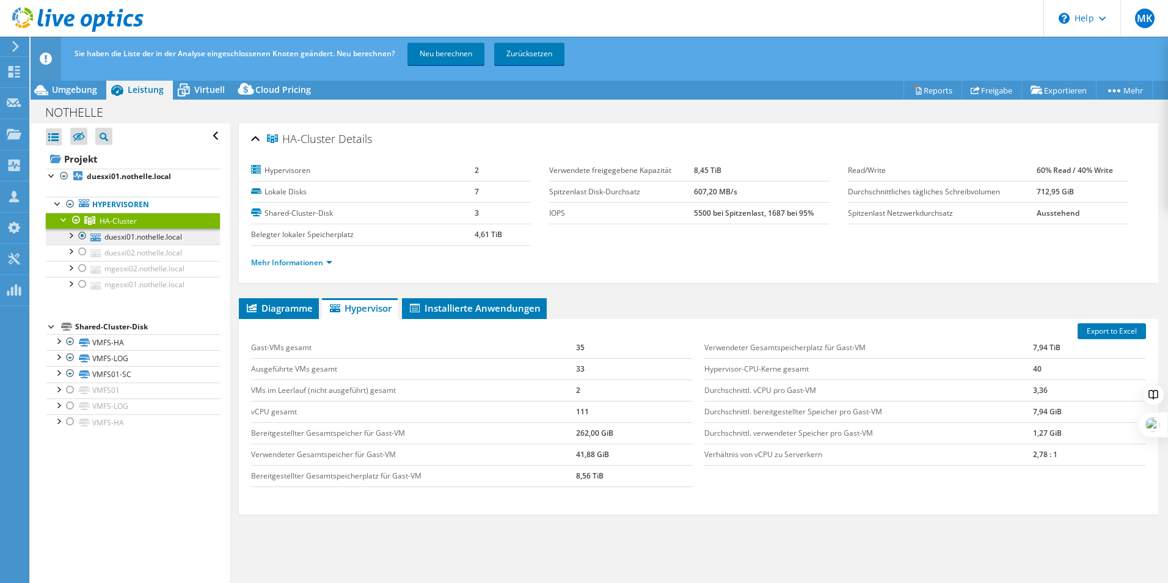
click at [83, 237] on div at bounding box center [82, 236] width 12 height 15
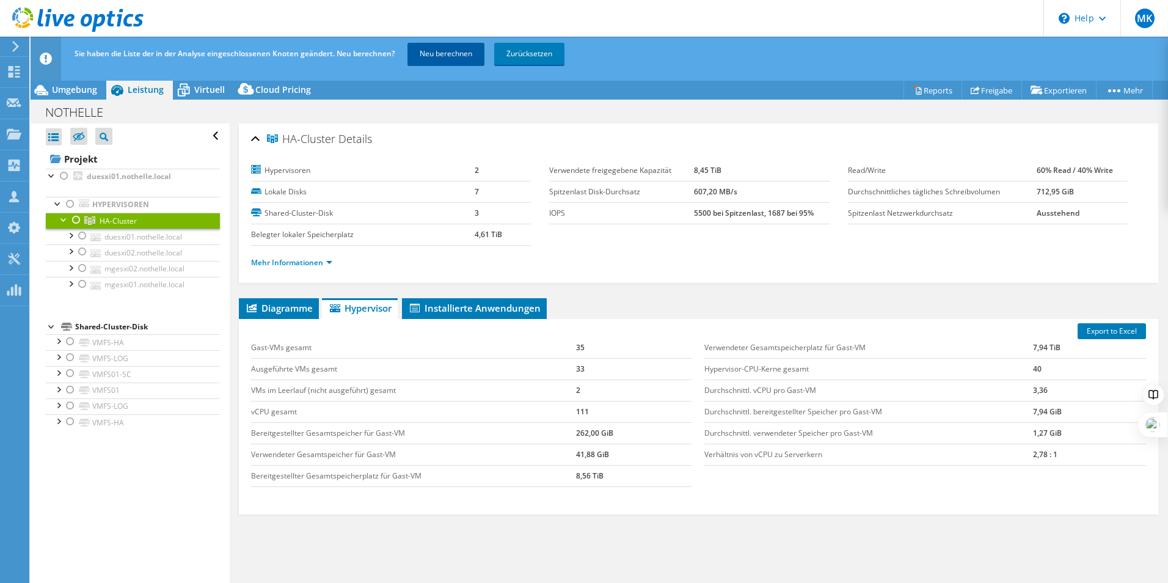
click at [421, 54] on link "Neu berechnen" at bounding box center [446, 54] width 77 height 22
click at [86, 267] on div at bounding box center [82, 268] width 12 height 15
click at [84, 284] on div at bounding box center [82, 284] width 12 height 15
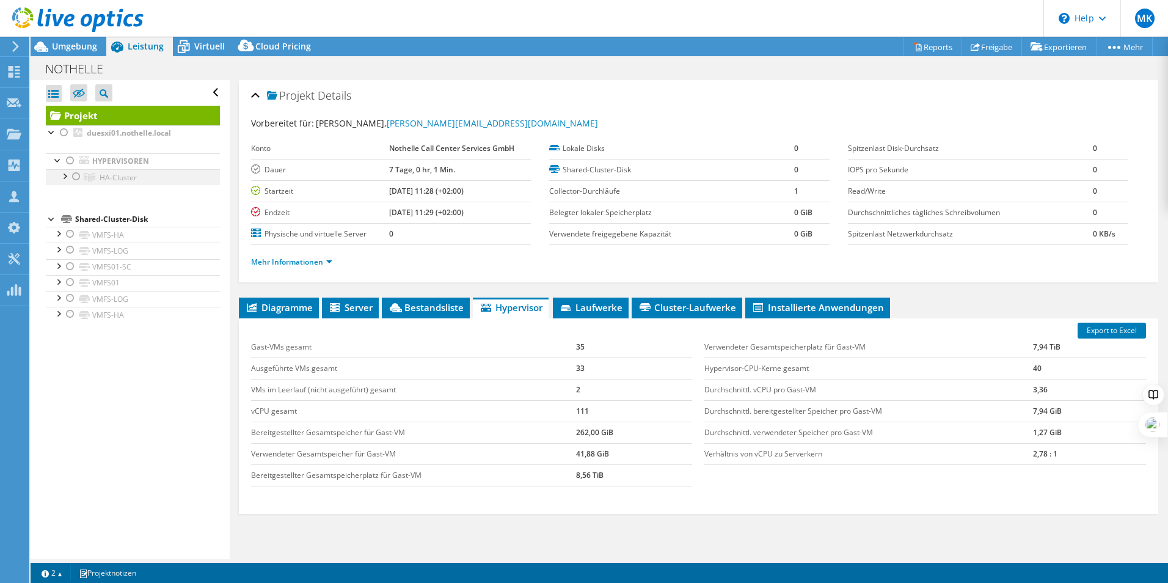
click at [64, 175] on div at bounding box center [64, 175] width 12 height 12
click at [81, 225] on div at bounding box center [82, 225] width 12 height 15
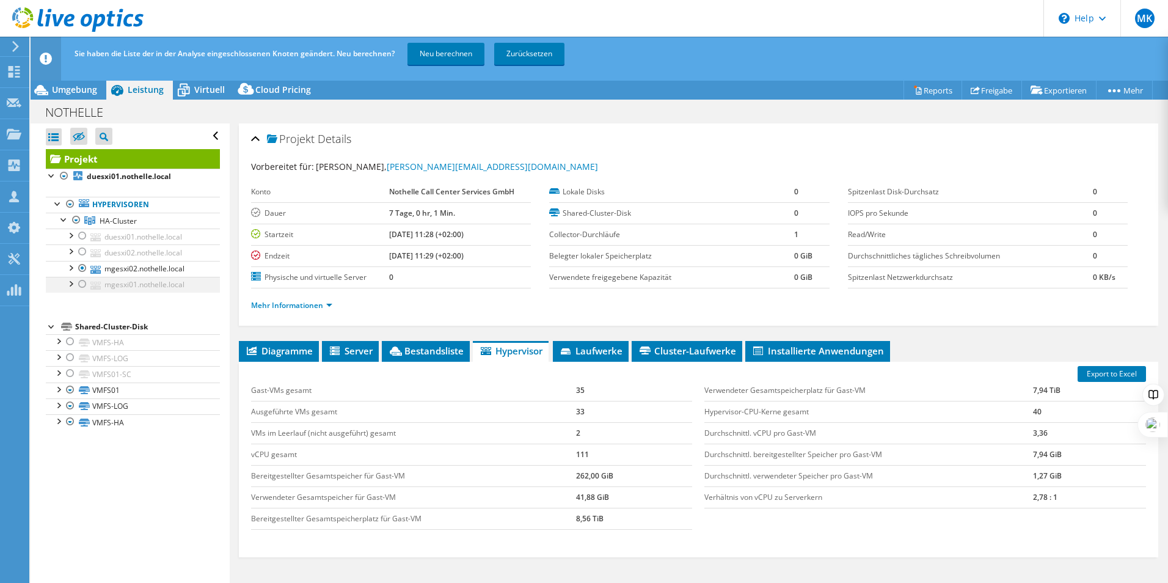
click at [84, 284] on div at bounding box center [82, 284] width 12 height 15
click at [461, 50] on link "Neu berechnen" at bounding box center [446, 54] width 77 height 22
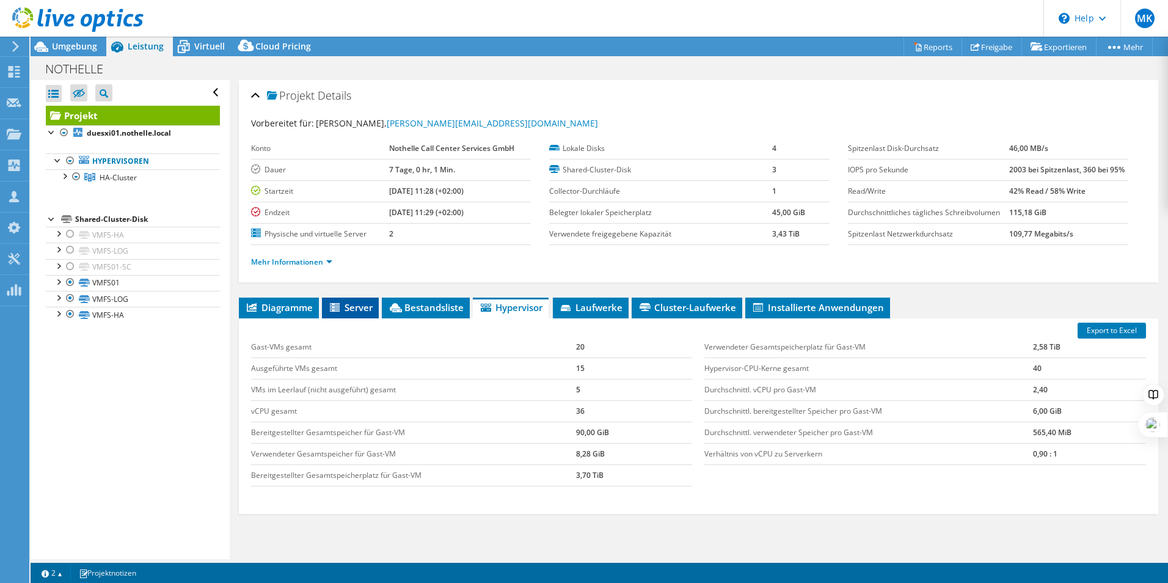
click at [342, 308] on icon at bounding box center [336, 308] width 12 height 10
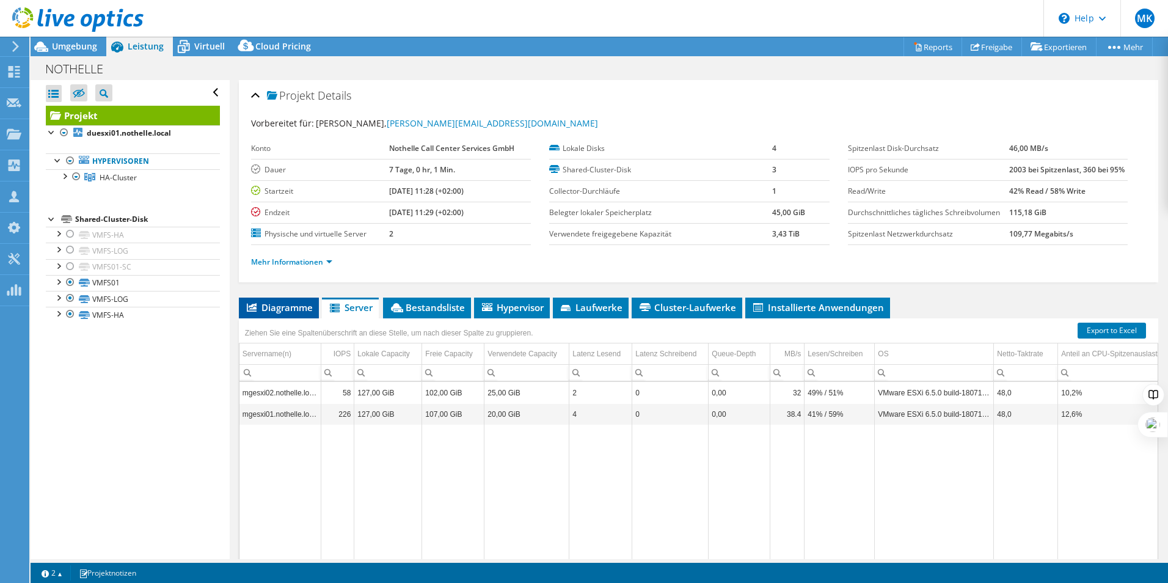
click at [273, 307] on span "Diagramme" at bounding box center [279, 307] width 68 height 12
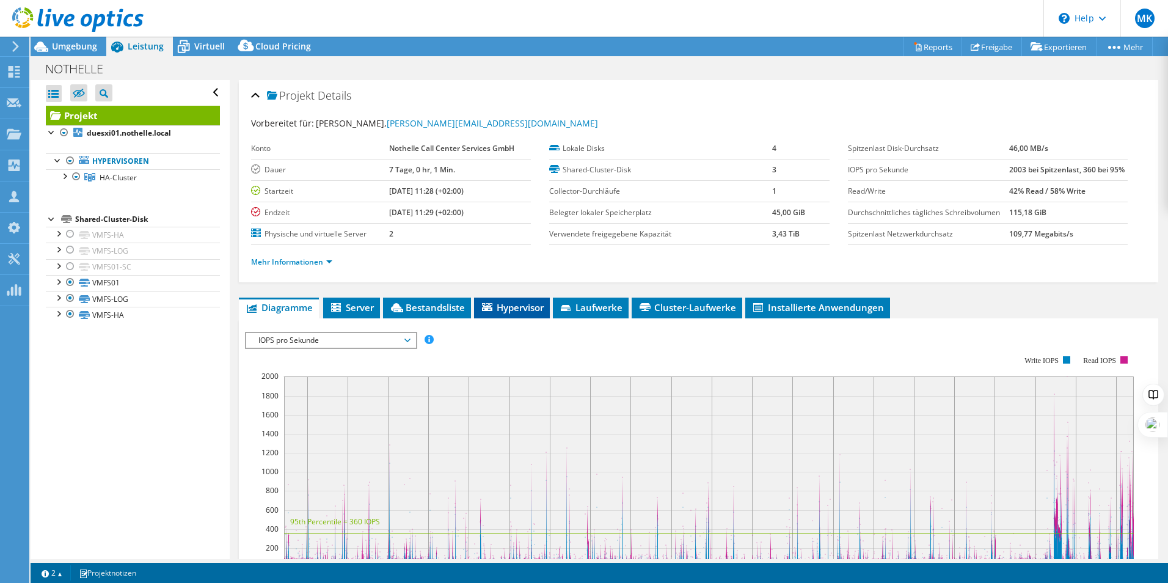
click at [499, 303] on span "Hypervisor" at bounding box center [512, 307] width 64 height 12
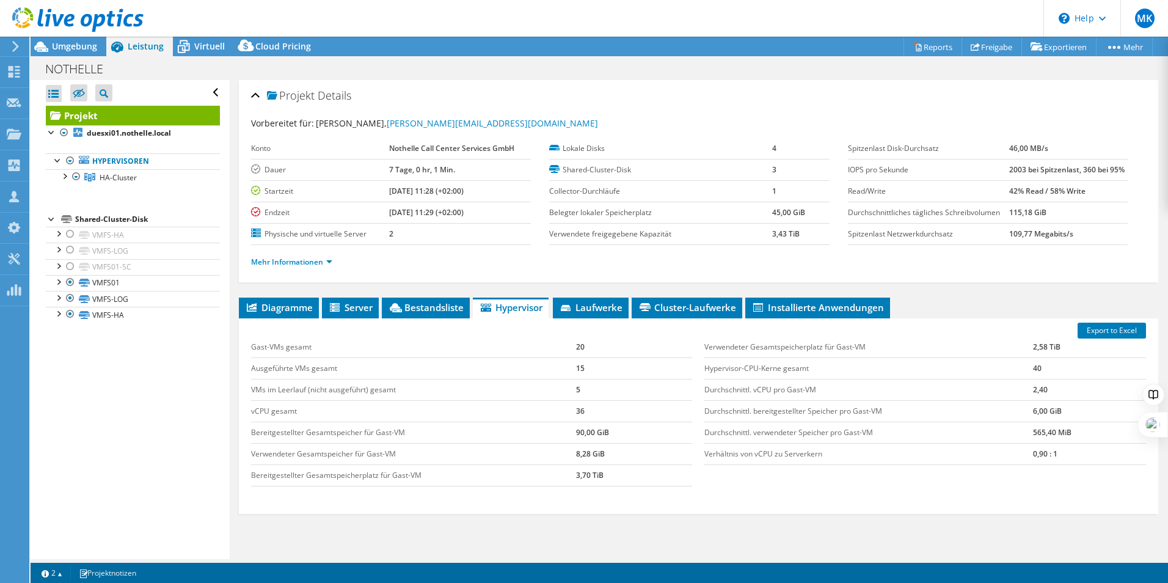
drag, startPoint x: 585, startPoint y: 367, endPoint x: 561, endPoint y: 368, distance: 24.5
click at [561, 368] on tr "Ausgeführte VMs gesamt 15" at bounding box center [472, 368] width 442 height 21
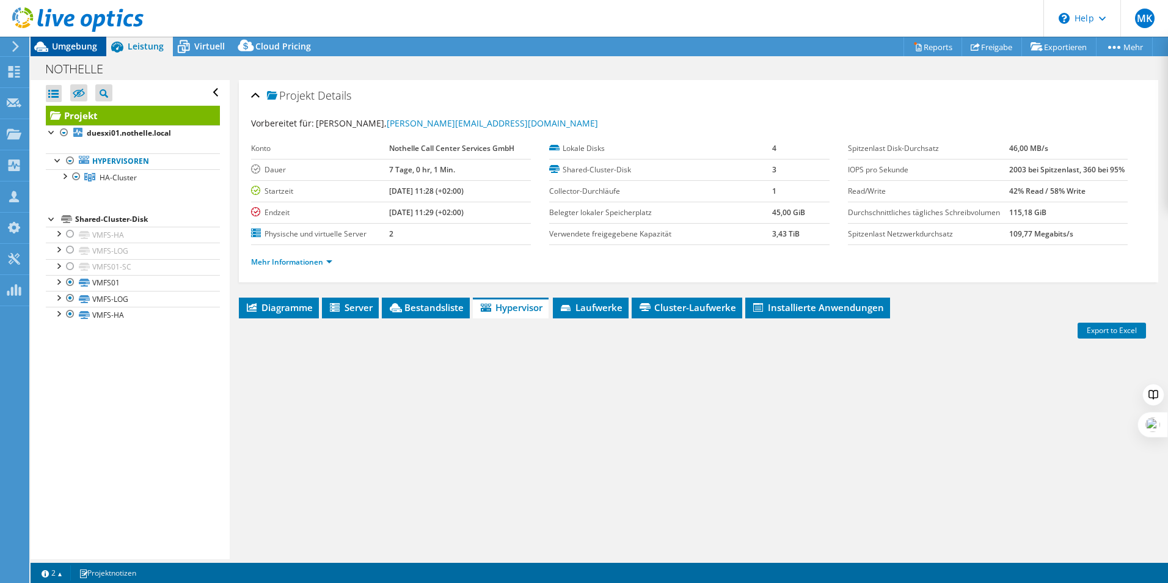
click at [53, 43] on span "Umgebung" at bounding box center [74, 46] width 45 height 12
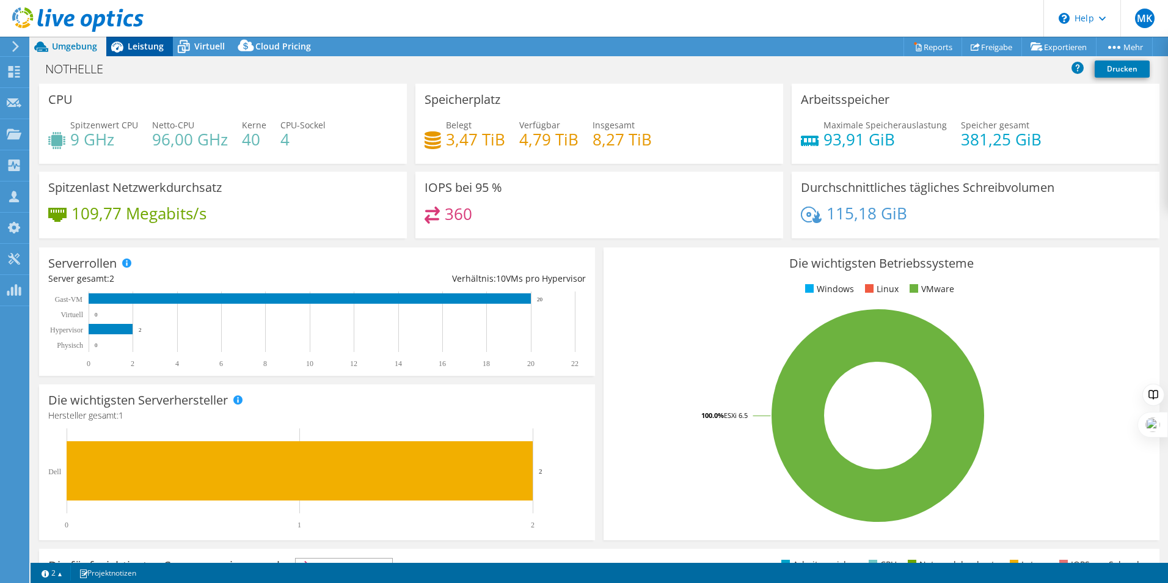
click at [133, 51] on span "Leistung" at bounding box center [146, 46] width 36 height 12
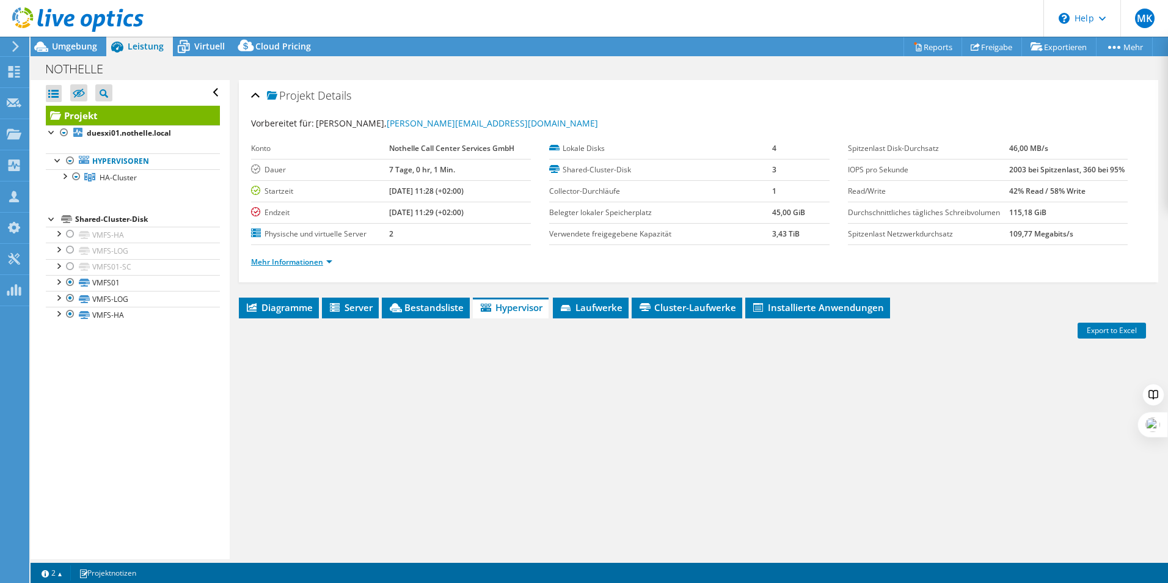
click at [309, 262] on link "Mehr Informationen" at bounding box center [291, 262] width 81 height 10
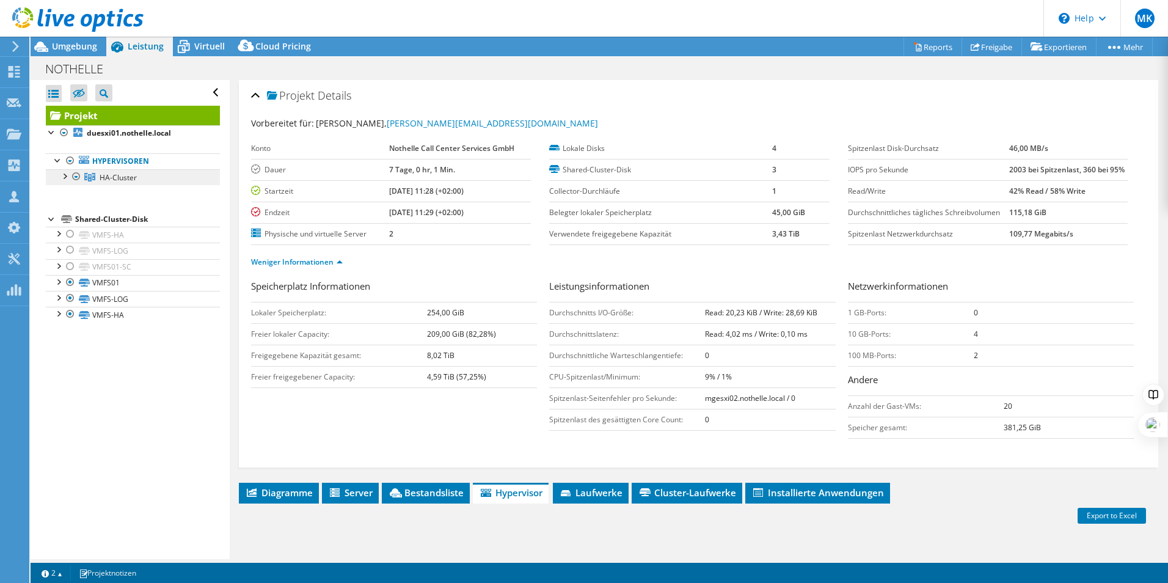
click at [122, 178] on span "HA-Cluster" at bounding box center [118, 177] width 37 height 10
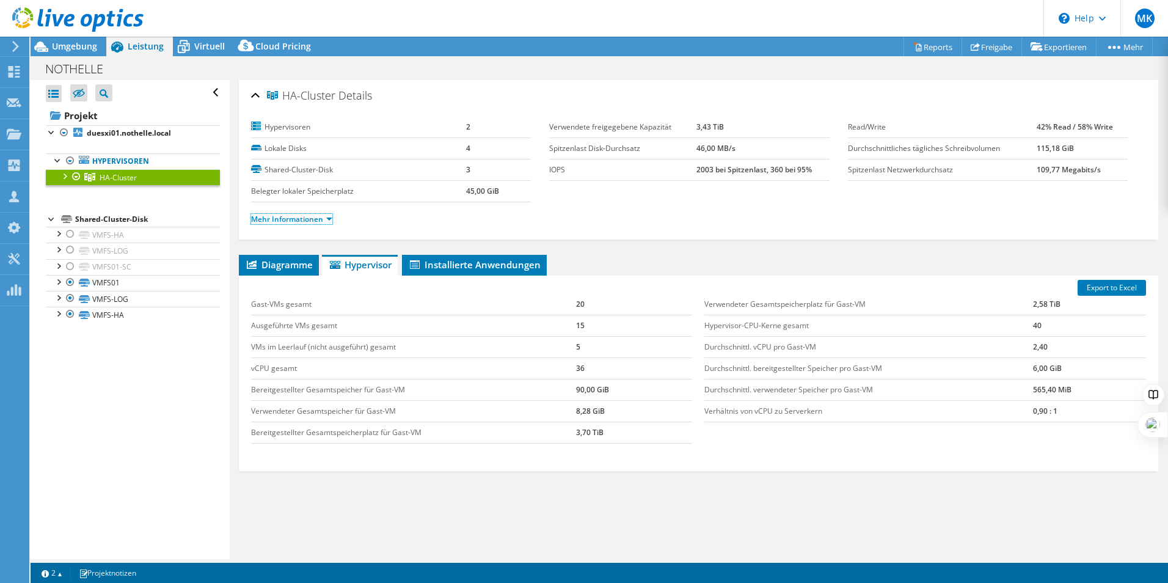
click at [329, 219] on link "Mehr Informationen" at bounding box center [291, 219] width 81 height 10
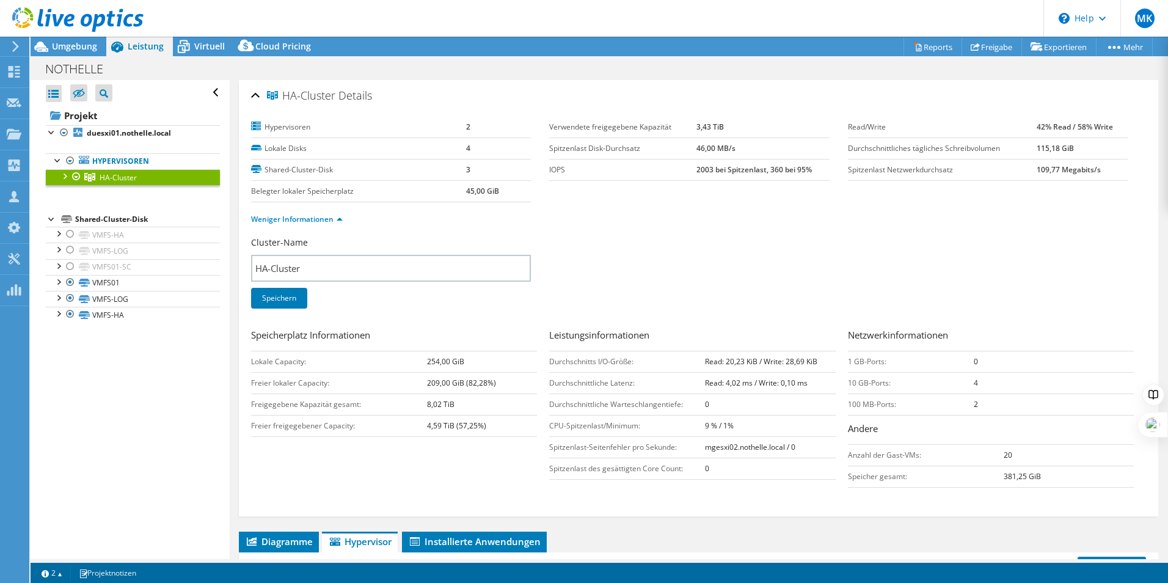
click at [67, 176] on div at bounding box center [64, 175] width 12 height 12
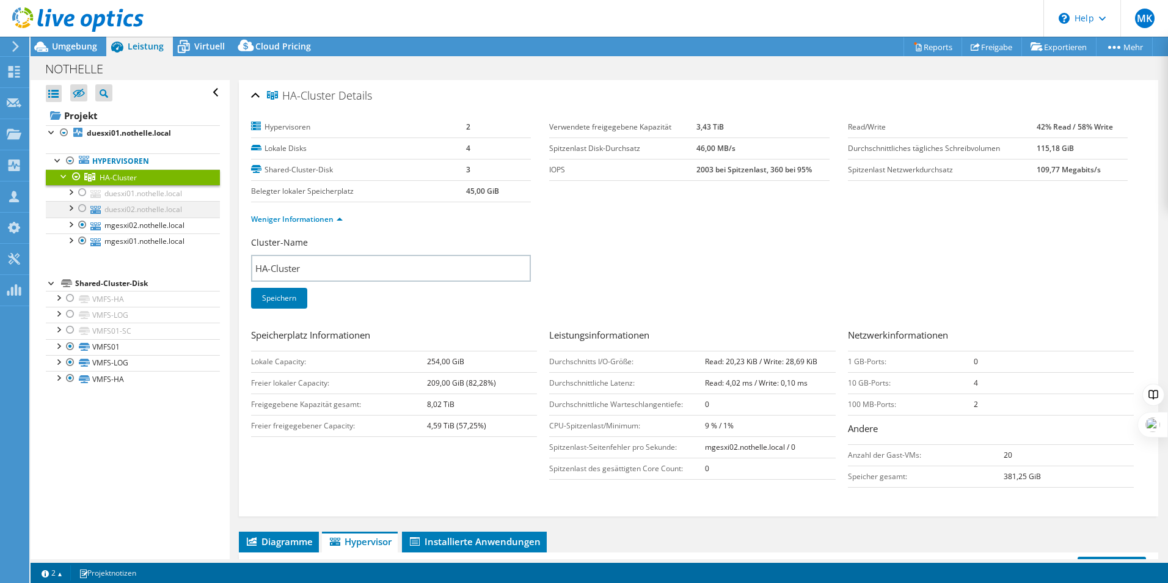
click at [81, 212] on div at bounding box center [82, 208] width 12 height 15
click at [84, 196] on div at bounding box center [82, 192] width 12 height 15
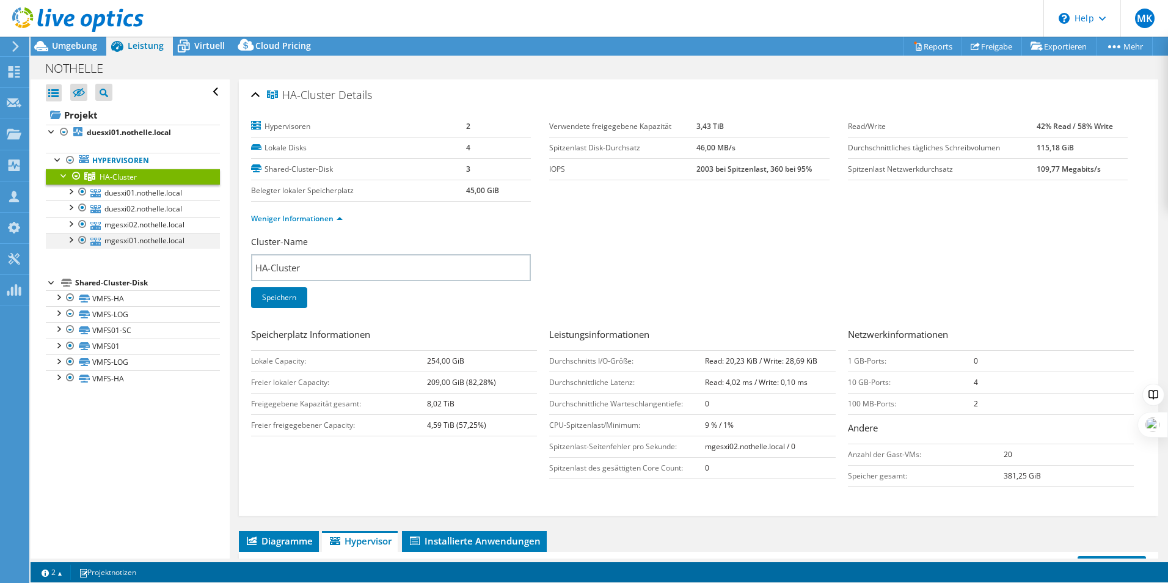
click at [84, 229] on div at bounding box center [82, 224] width 12 height 15
click at [83, 241] on ul "duesxi01.nothelle.local VMFS-HA VMFS-LOG" at bounding box center [133, 217] width 174 height 64
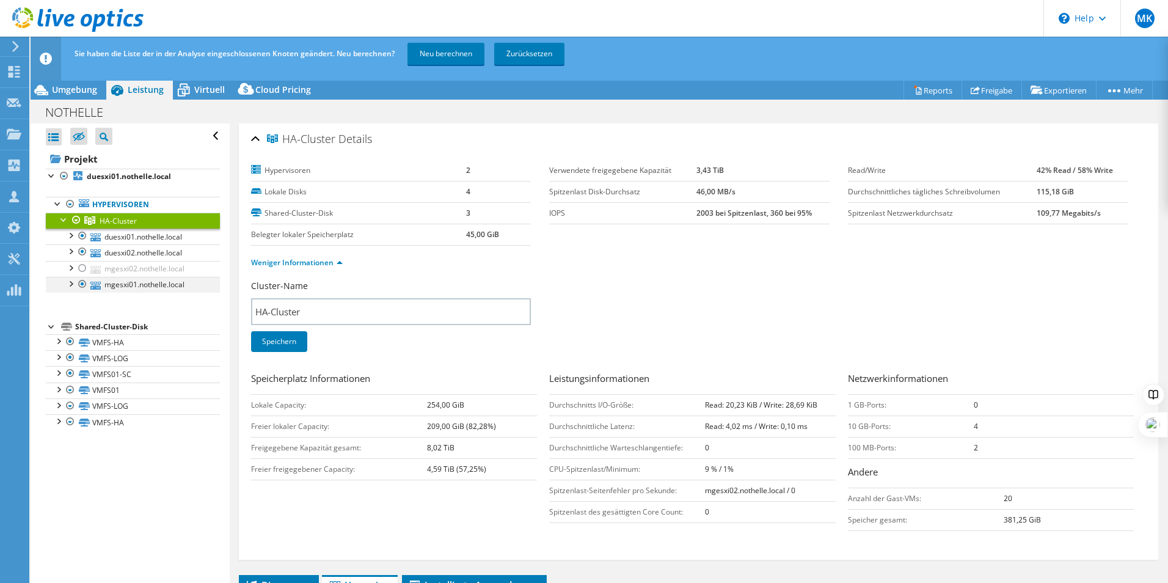
click at [86, 288] on div at bounding box center [82, 284] width 12 height 15
click at [461, 48] on link "Neu berechnen" at bounding box center [446, 54] width 77 height 22
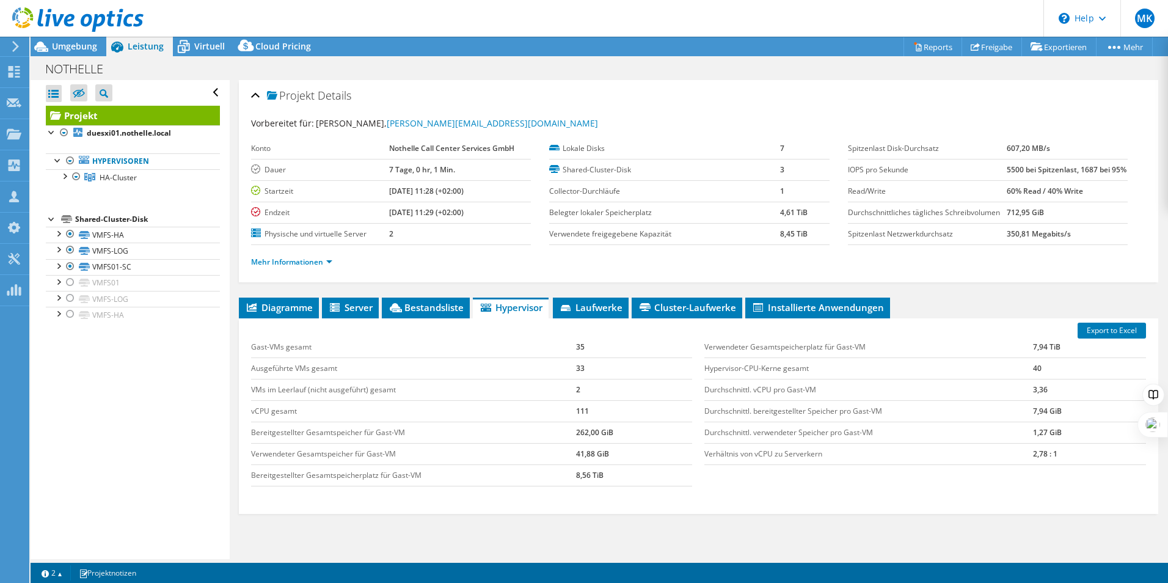
select select "USD"
click at [125, 178] on span "HA-Cluster" at bounding box center [118, 177] width 37 height 10
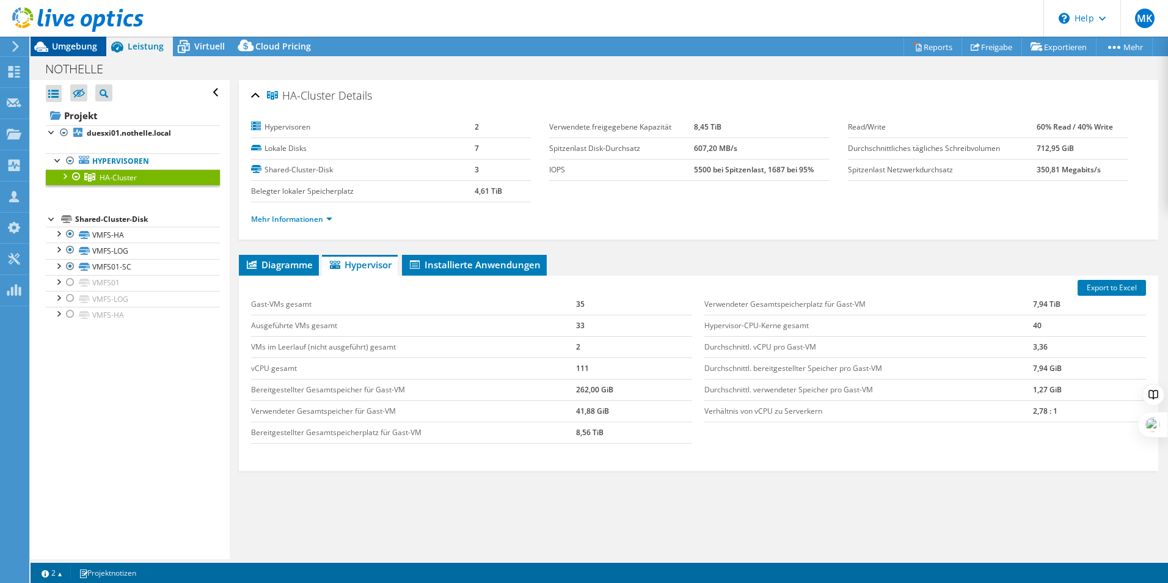
click at [63, 46] on span "Umgebung" at bounding box center [74, 46] width 45 height 12
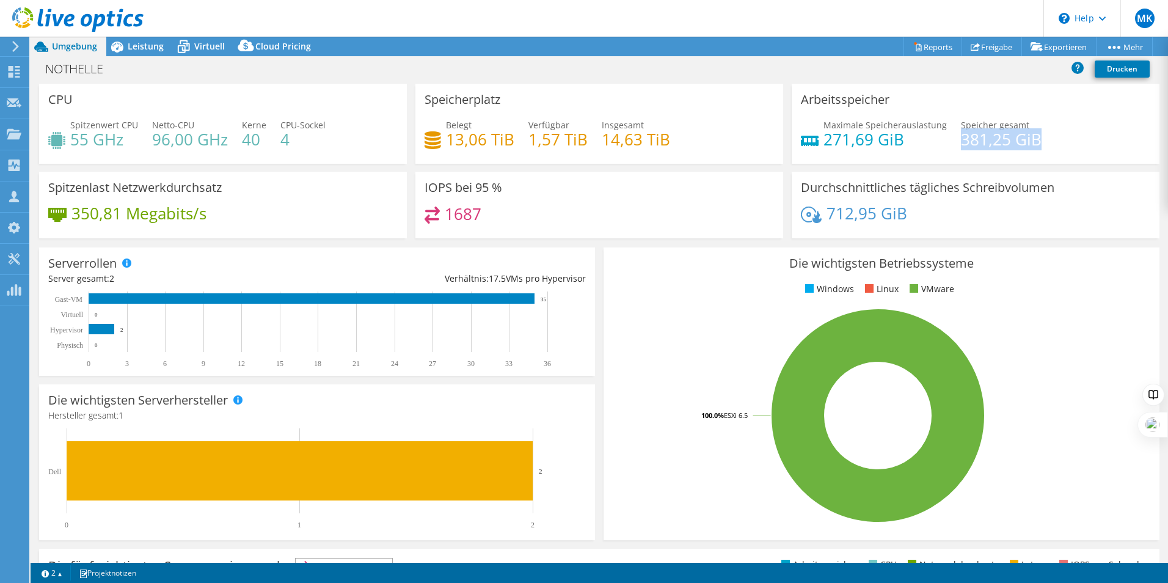
drag, startPoint x: 988, startPoint y: 136, endPoint x: 1046, endPoint y: 139, distance: 57.5
click at [1046, 139] on div "Maximale Speicherauslastung 271,69 GiB Speicher gesamt 381,25 GiB" at bounding box center [976, 139] width 350 height 40
drag, startPoint x: 1046, startPoint y: 139, endPoint x: 934, endPoint y: 144, distance: 111.3
click at [934, 144] on h4 "271,69 GiB" at bounding box center [885, 139] width 123 height 13
click at [141, 46] on span "Leistung" at bounding box center [146, 46] width 36 height 12
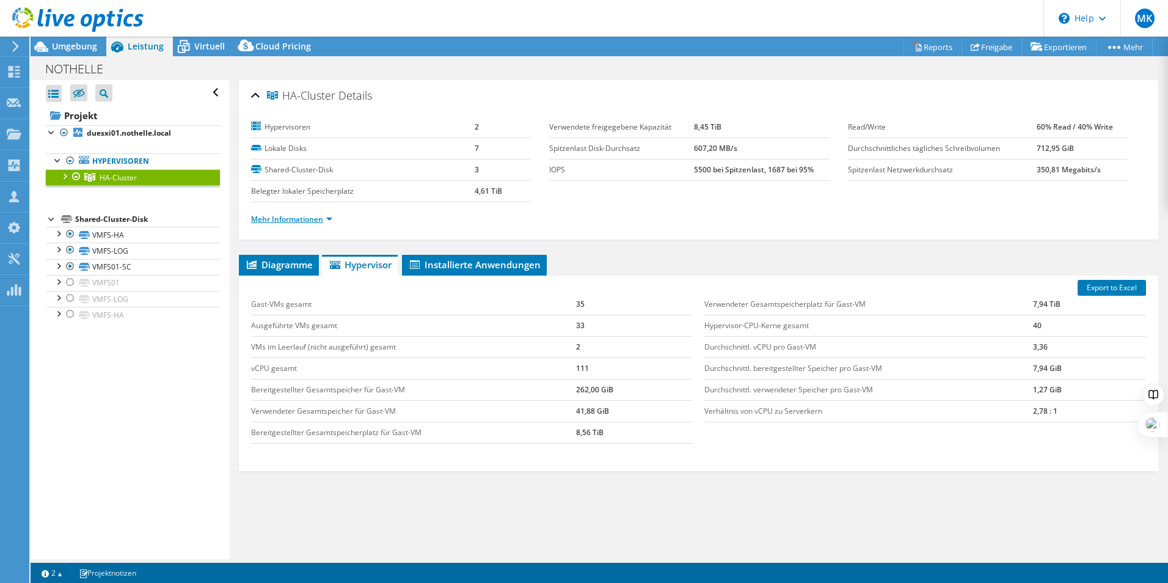
click at [287, 221] on link "Mehr Informationen" at bounding box center [291, 219] width 81 height 10
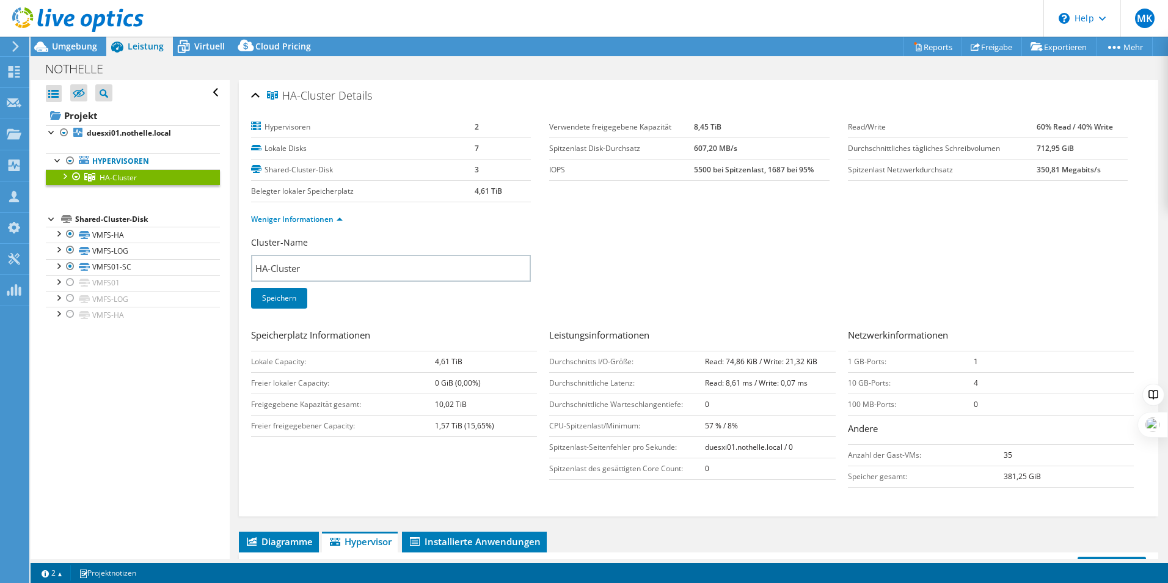
click at [67, 177] on div at bounding box center [64, 175] width 12 height 12
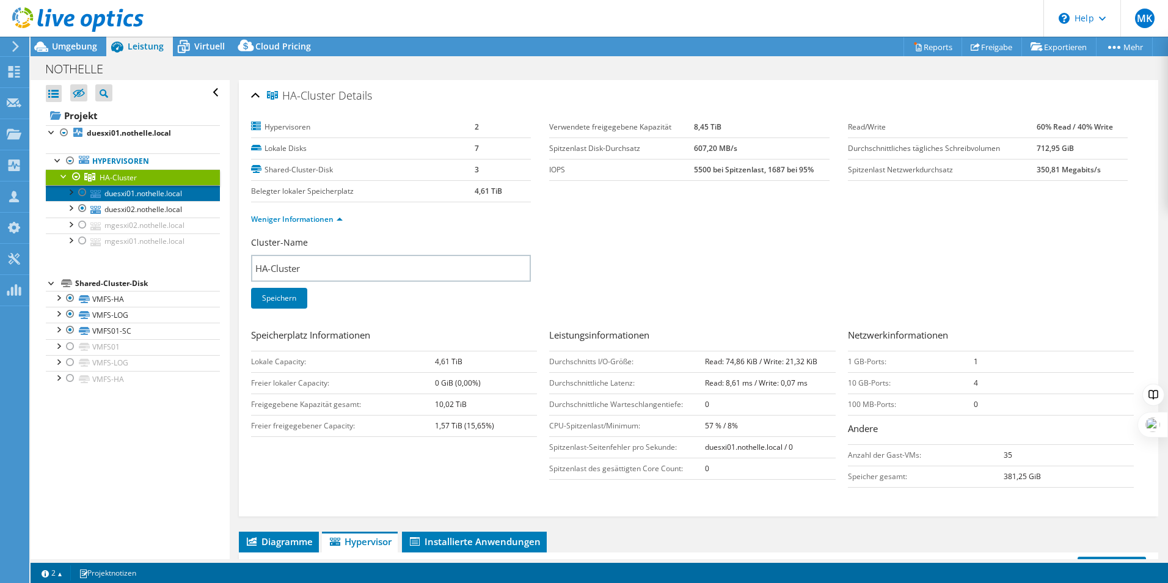
click at [167, 193] on link "duesxi01.nothelle.local" at bounding box center [133, 193] width 174 height 16
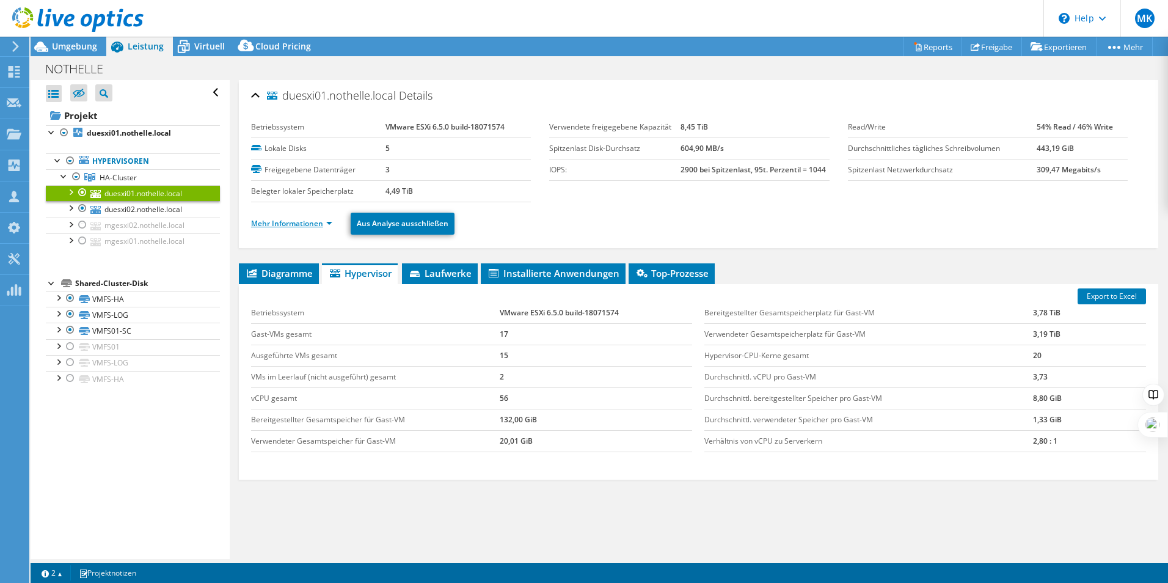
click at [298, 225] on link "Mehr Informationen" at bounding box center [291, 223] width 81 height 10
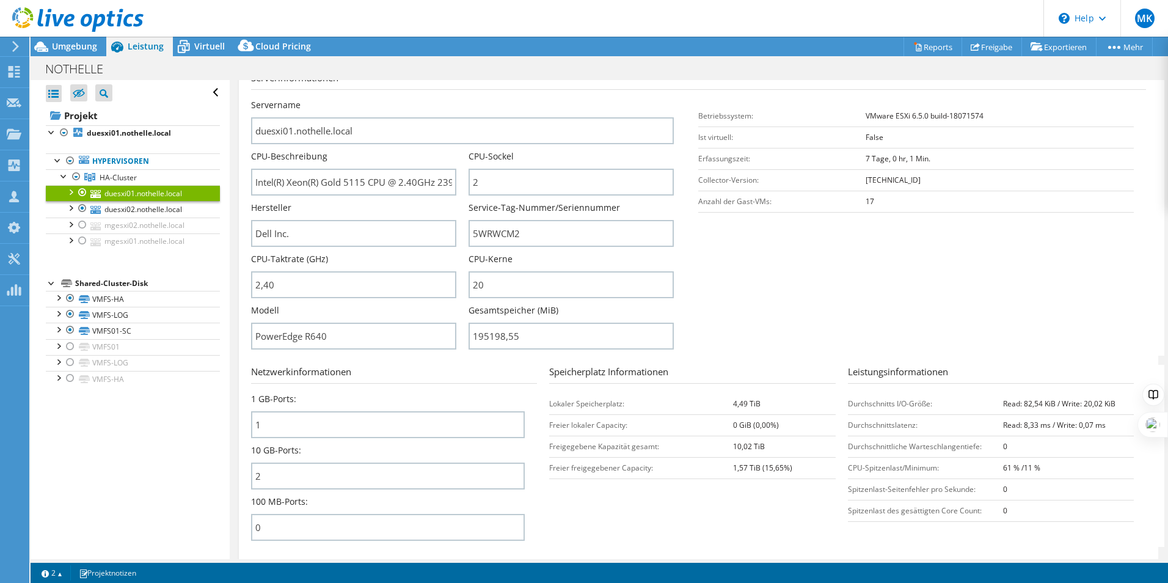
scroll to position [244, 0]
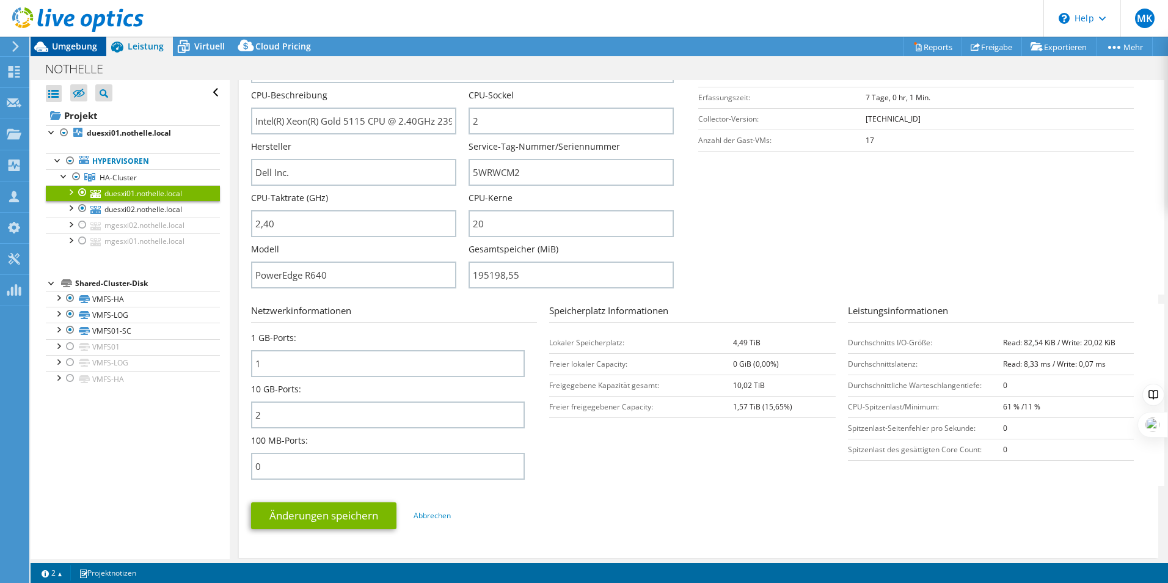
click at [73, 53] on div "Umgebung" at bounding box center [69, 47] width 76 height 20
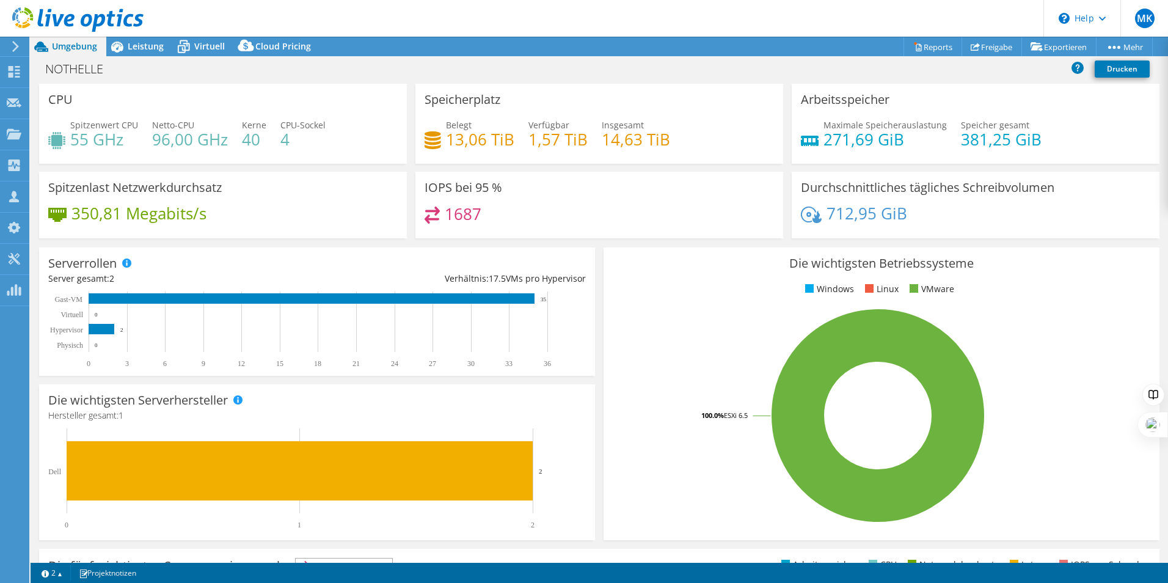
drag, startPoint x: 691, startPoint y: 368, endPoint x: 692, endPoint y: 378, distance: 9.9
click at [691, 368] on rect at bounding box center [878, 416] width 531 height 214
